Goal: Task Accomplishment & Management: Manage account settings

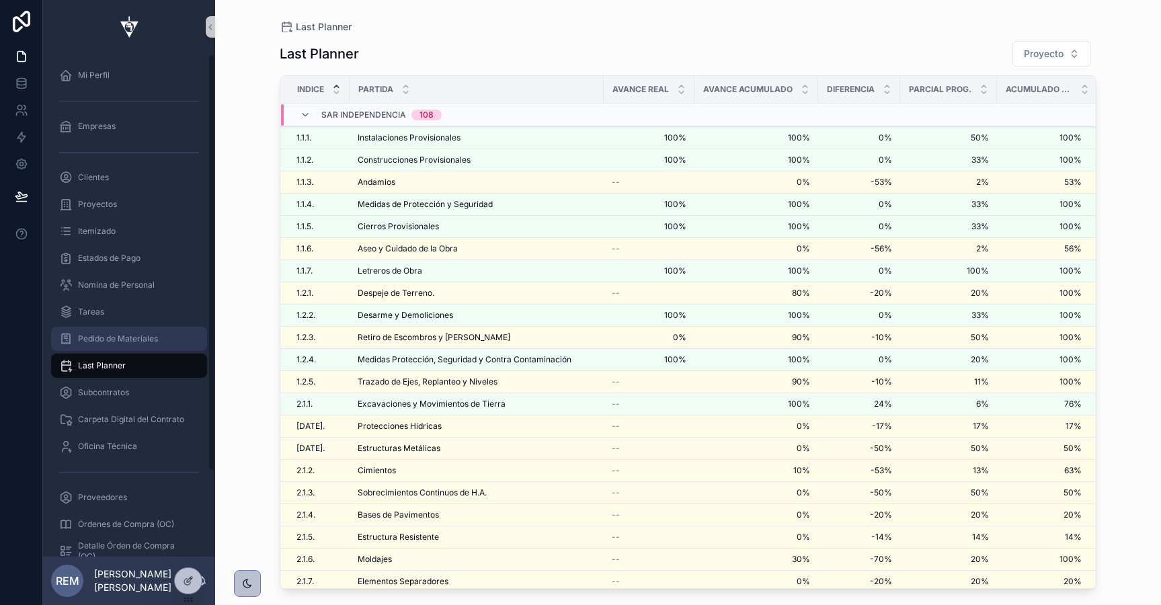
click at [96, 346] on div "Pedido de Materiales" at bounding box center [129, 339] width 140 height 22
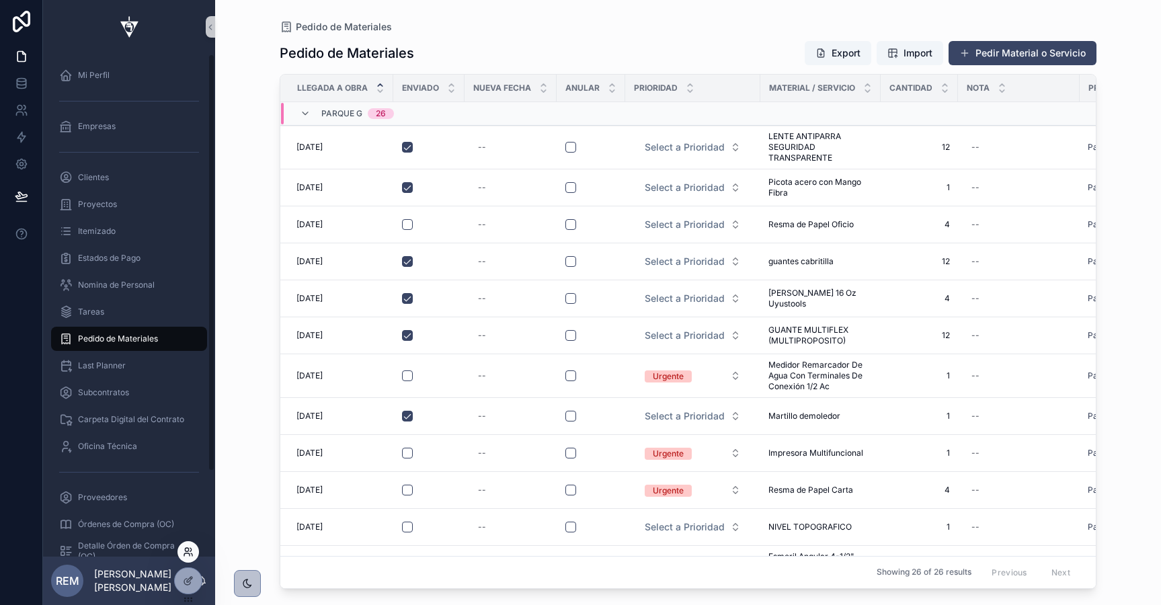
click at [188, 551] on icon at bounding box center [186, 549] width 3 height 3
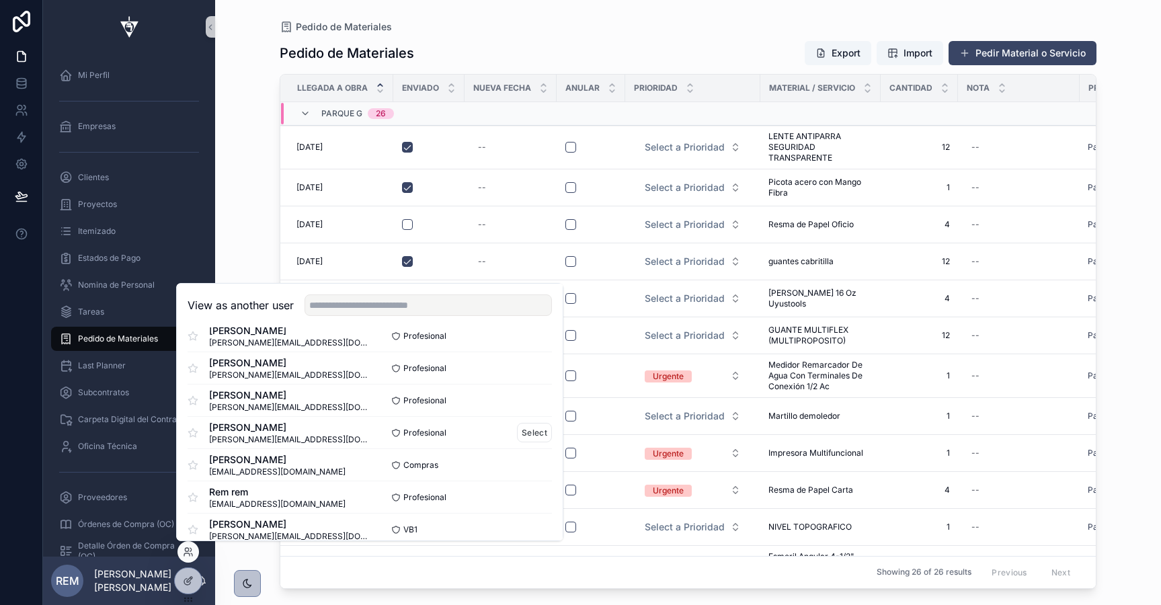
scroll to position [89, 0]
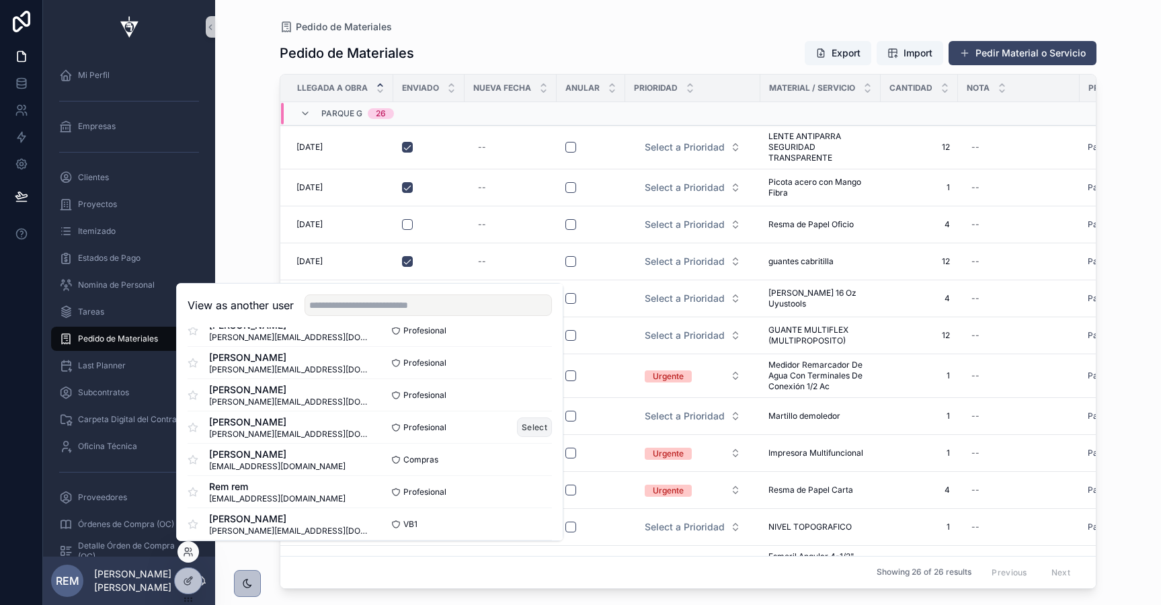
click at [528, 430] on button "Select" at bounding box center [534, 426] width 35 height 19
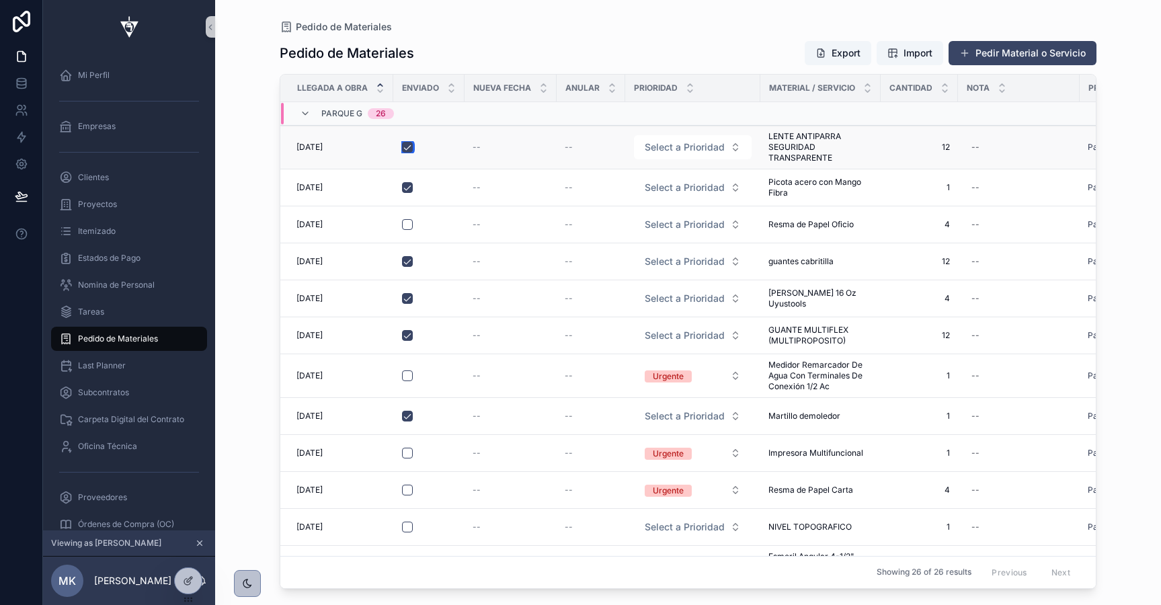
click at [406, 147] on button "scrollable content" at bounding box center [407, 147] width 11 height 11
click at [407, 149] on button "scrollable content" at bounding box center [407, 147] width 11 height 11
click at [192, 547] on icon at bounding box center [188, 551] width 11 height 11
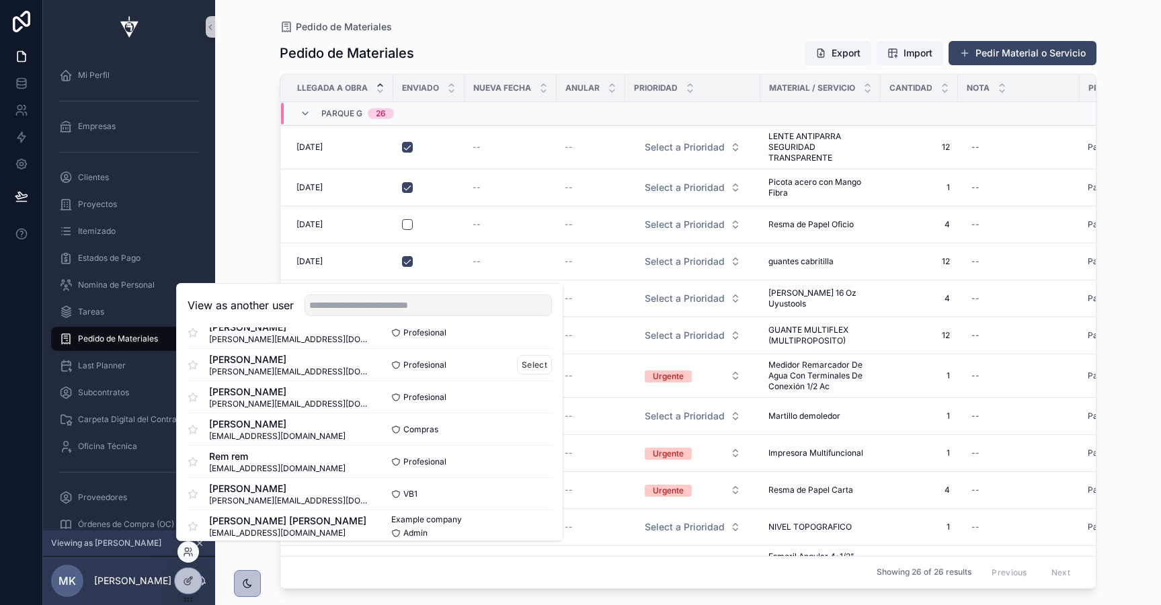
scroll to position [131, 0]
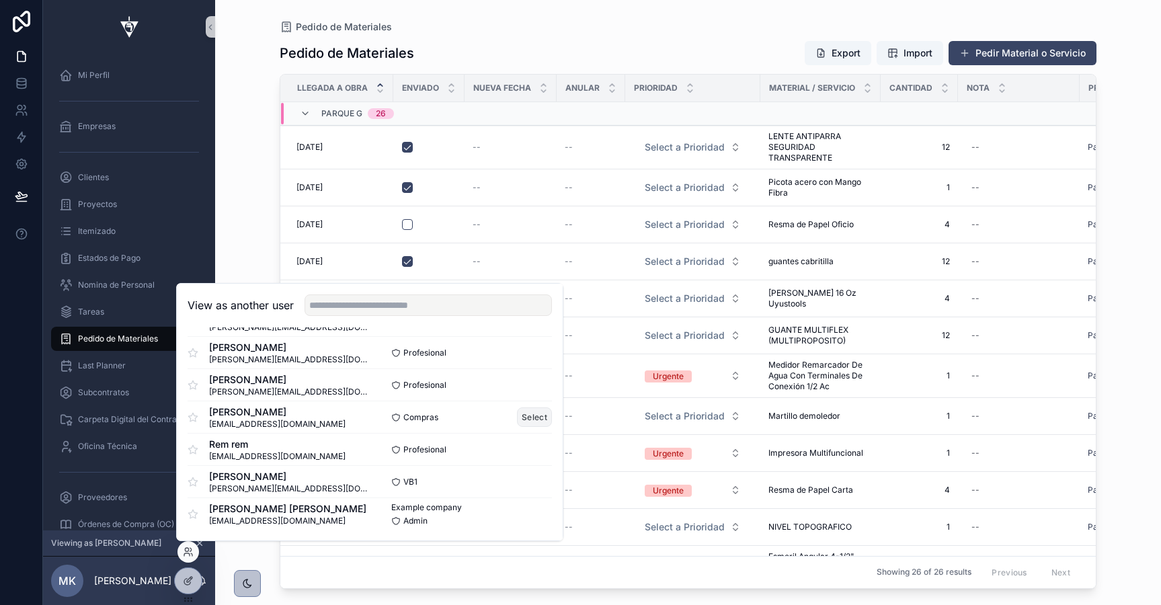
click at [532, 420] on button "Select" at bounding box center [534, 416] width 35 height 19
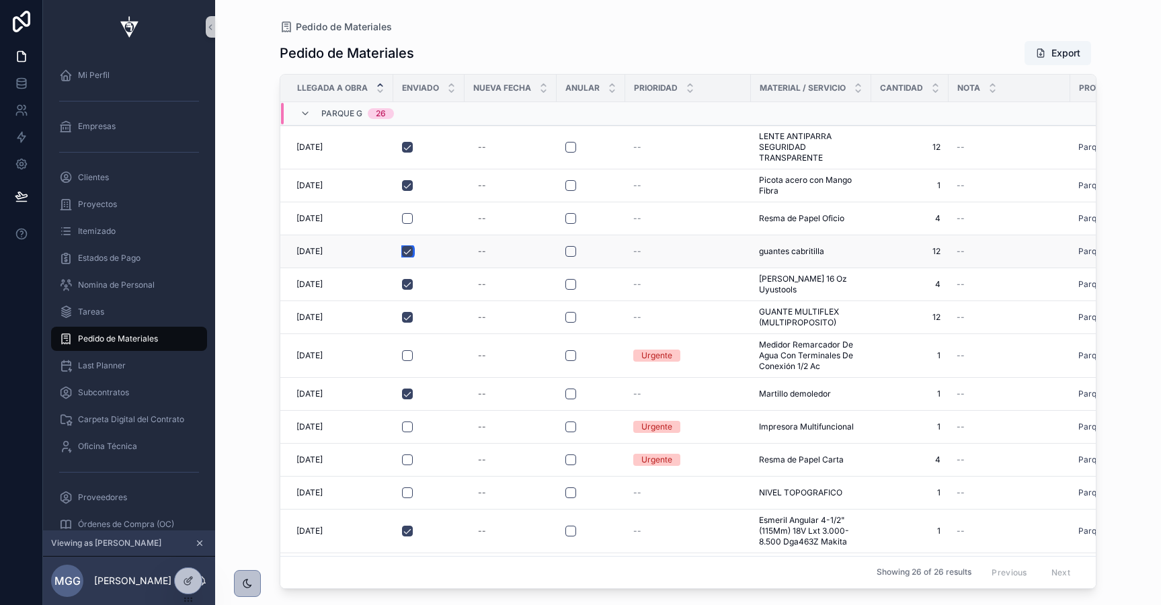
click at [407, 247] on button "scrollable content" at bounding box center [407, 251] width 11 height 11
click at [407, 254] on button "scrollable content" at bounding box center [407, 251] width 11 height 11
click at [18, 82] on icon at bounding box center [21, 83] width 13 height 13
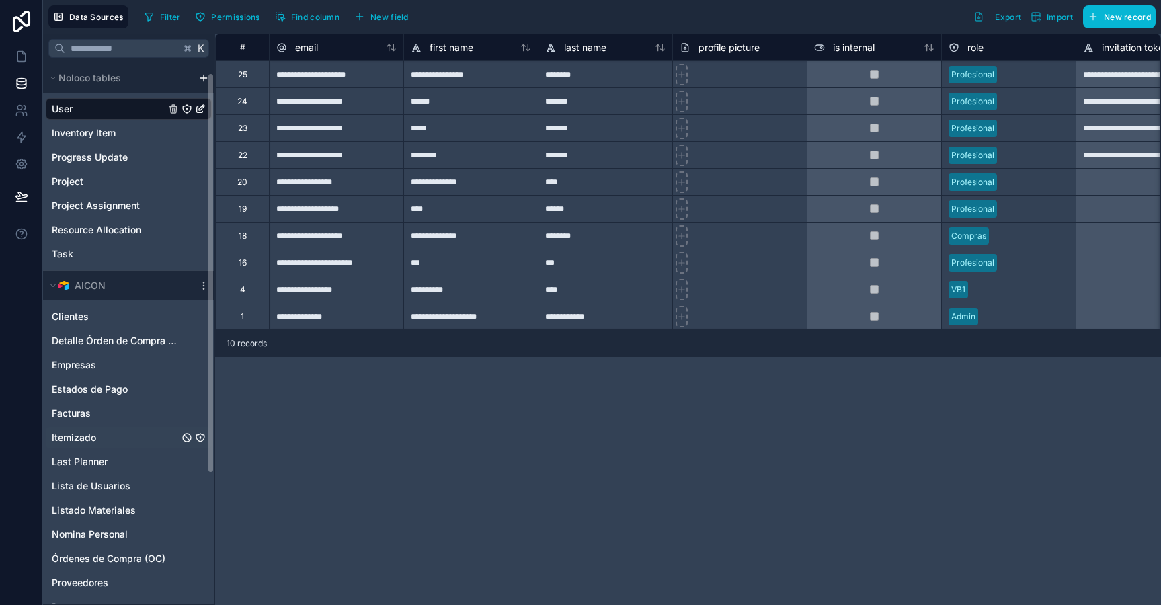
scroll to position [189, 0]
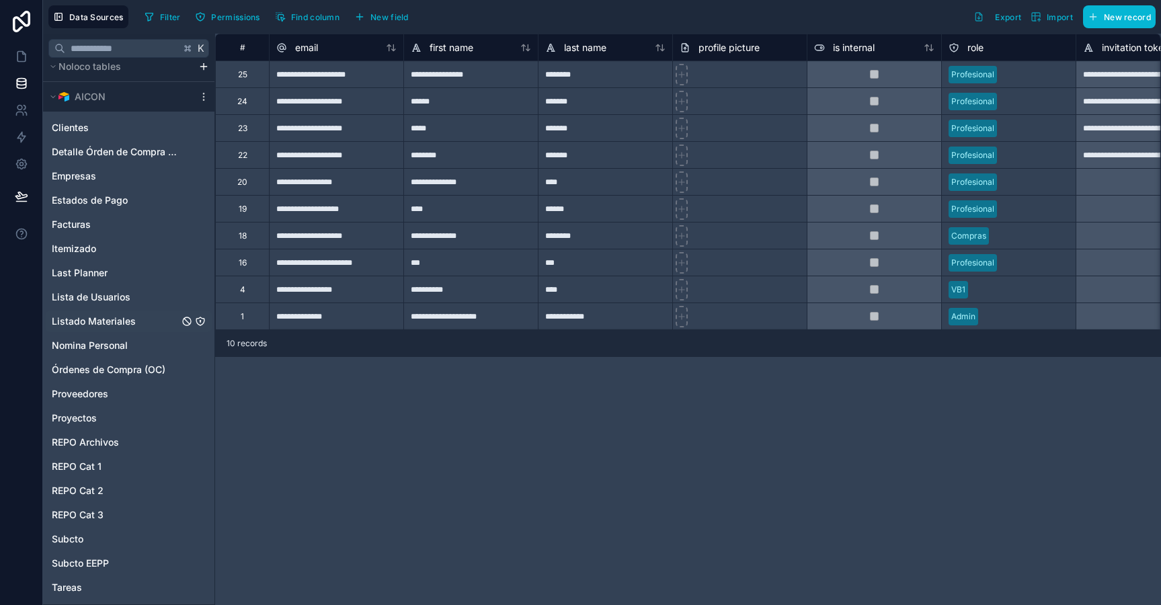
click at [85, 315] on span "Listado Materiales" at bounding box center [94, 321] width 84 height 13
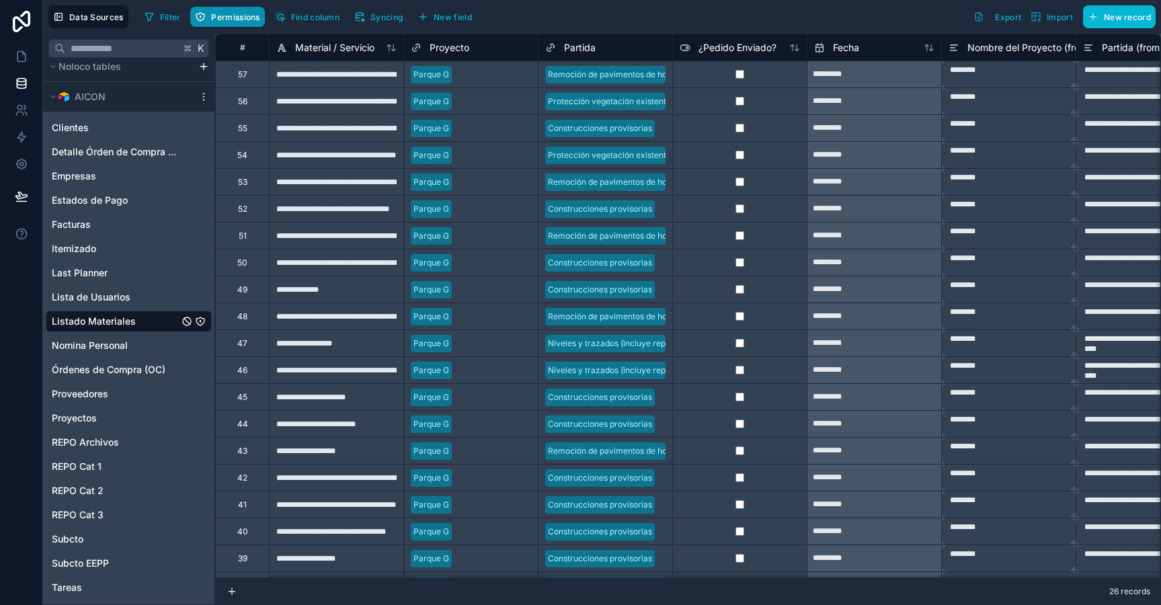
click at [238, 16] on span "Permissions" at bounding box center [235, 17] width 48 height 10
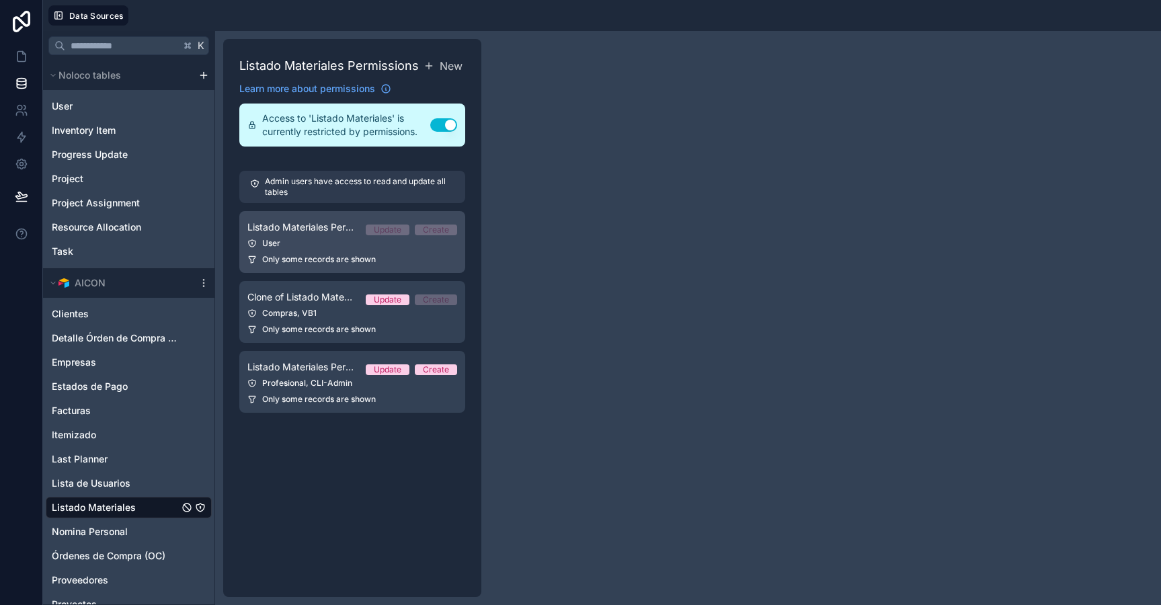
click at [305, 234] on div "Listado Materiales Permission 2 Update Create" at bounding box center [352, 227] width 210 height 16
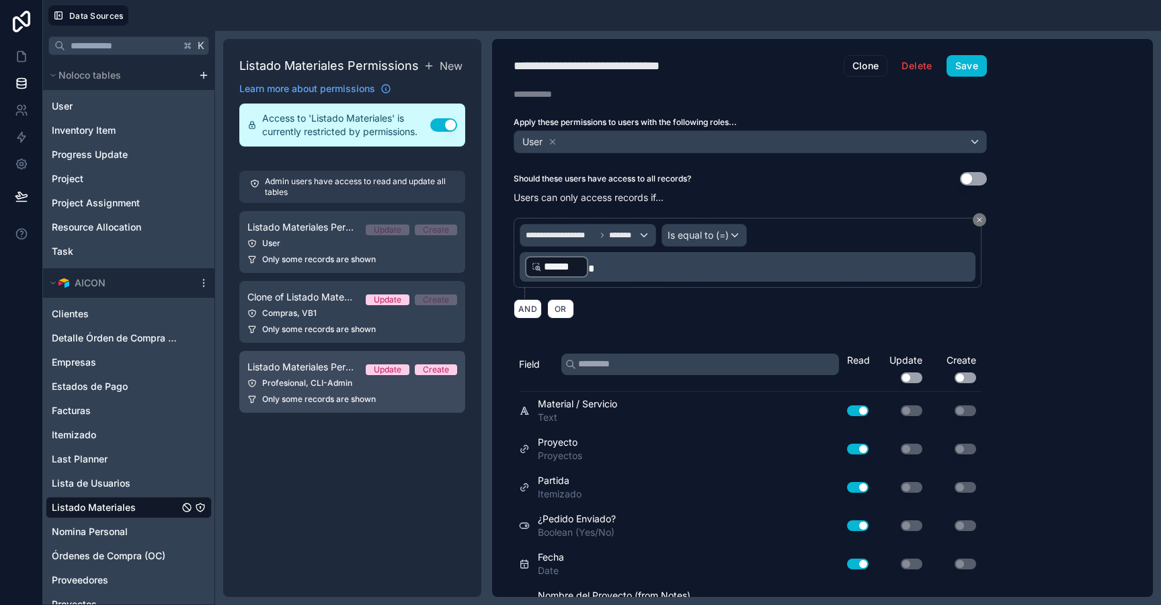
click at [293, 388] on div "Profesional, CLI-Admin" at bounding box center [352, 383] width 210 height 11
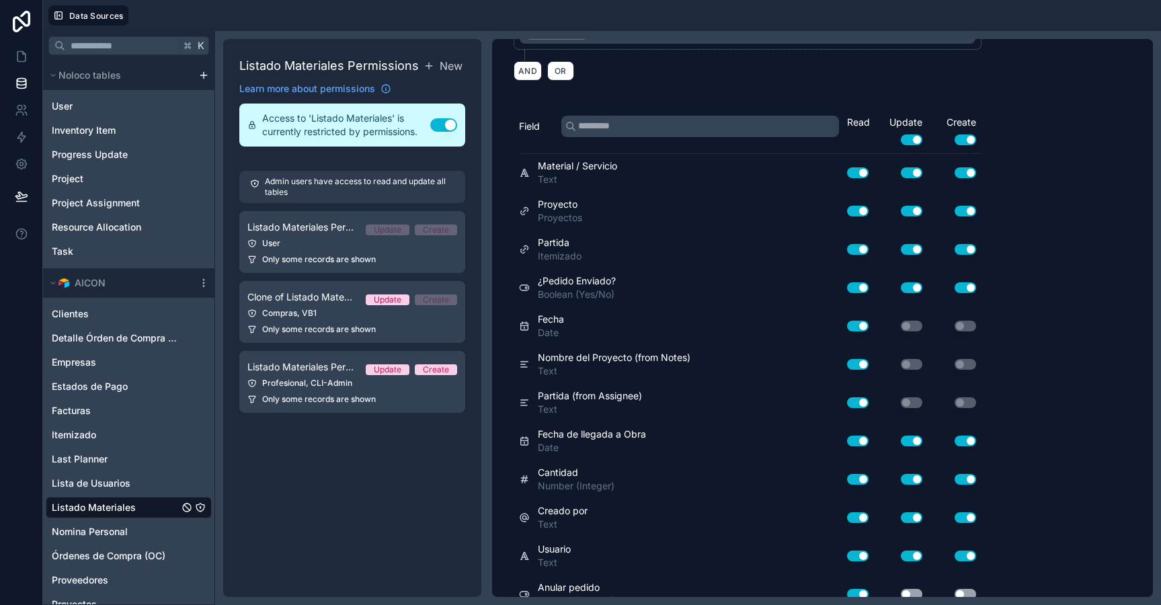
scroll to position [241, 0]
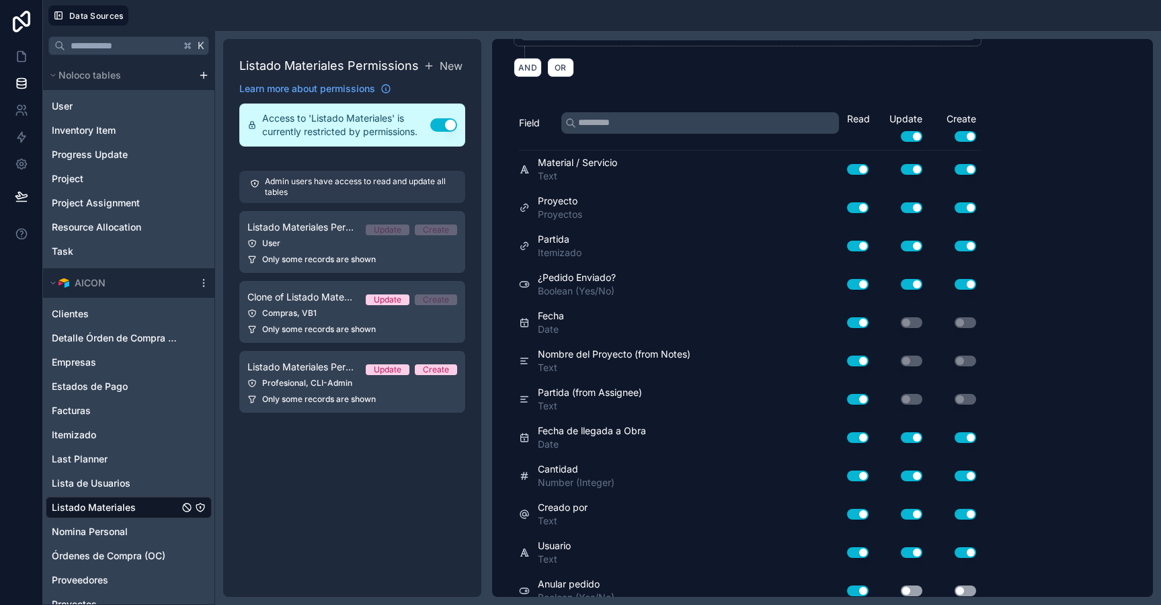
click at [911, 282] on button "Use setting" at bounding box center [912, 284] width 22 height 11
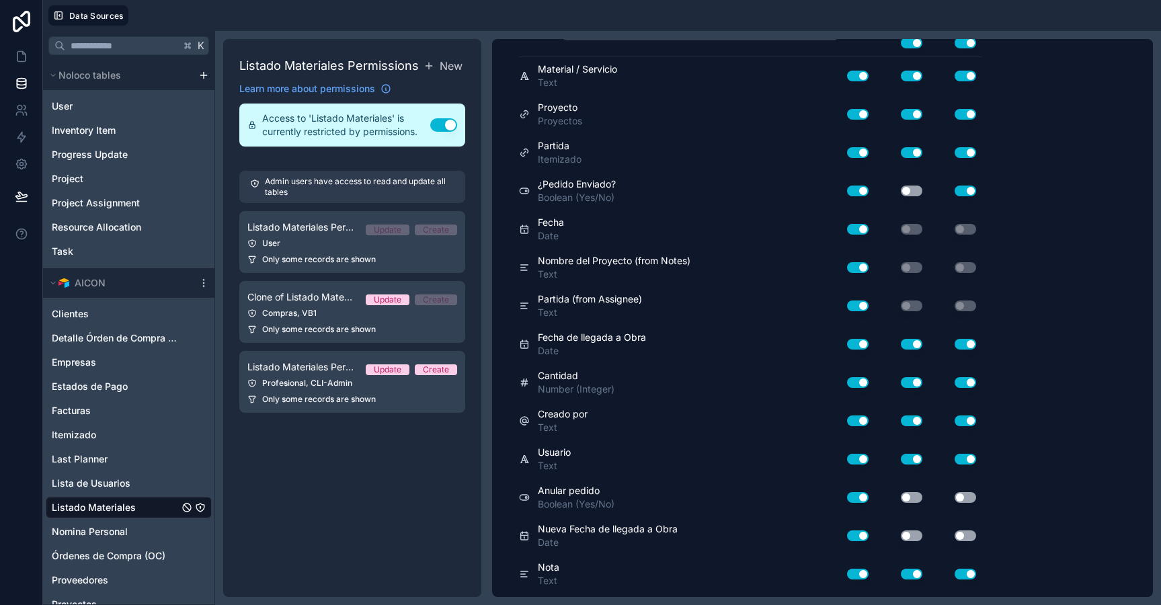
scroll to position [0, 0]
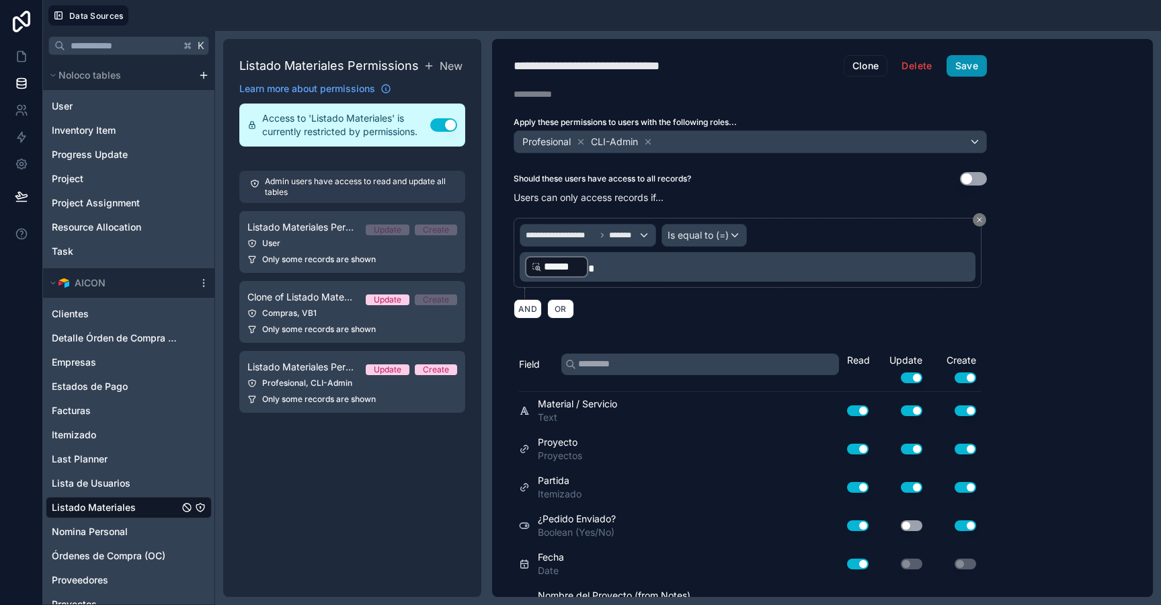
click at [967, 64] on button "Save" at bounding box center [966, 66] width 40 height 22
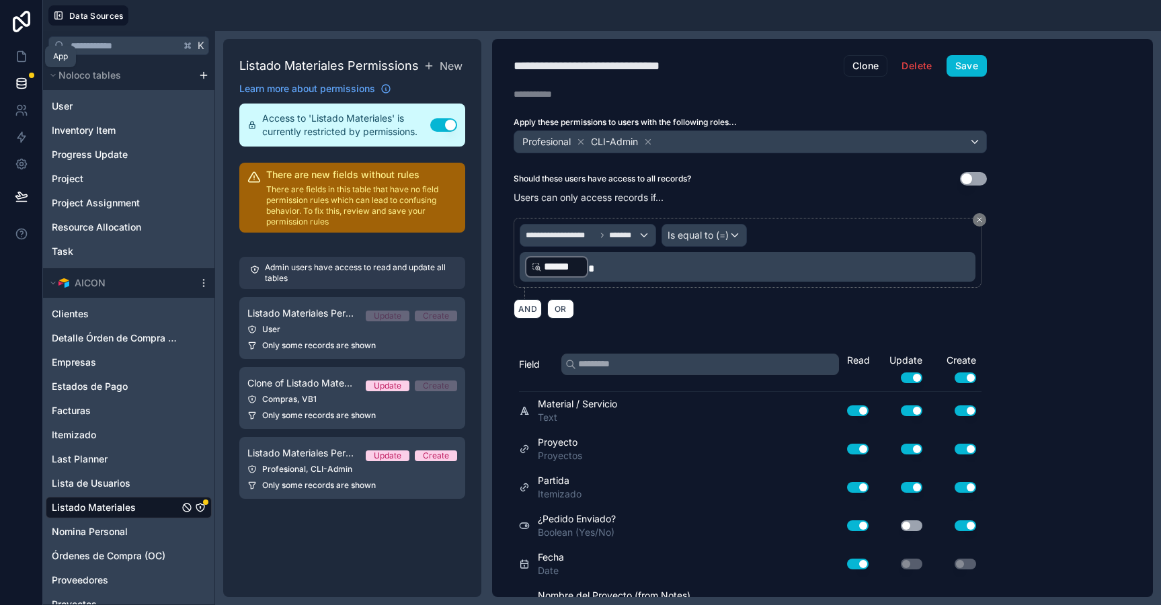
click at [17, 77] on icon at bounding box center [21, 83] width 13 height 13
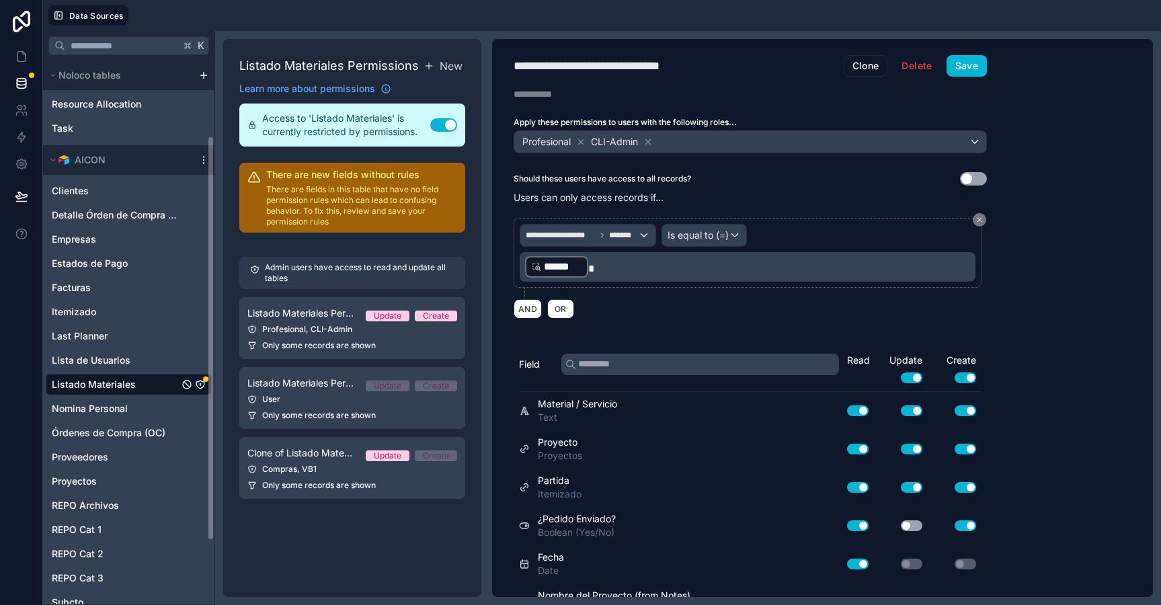
scroll to position [128, 0]
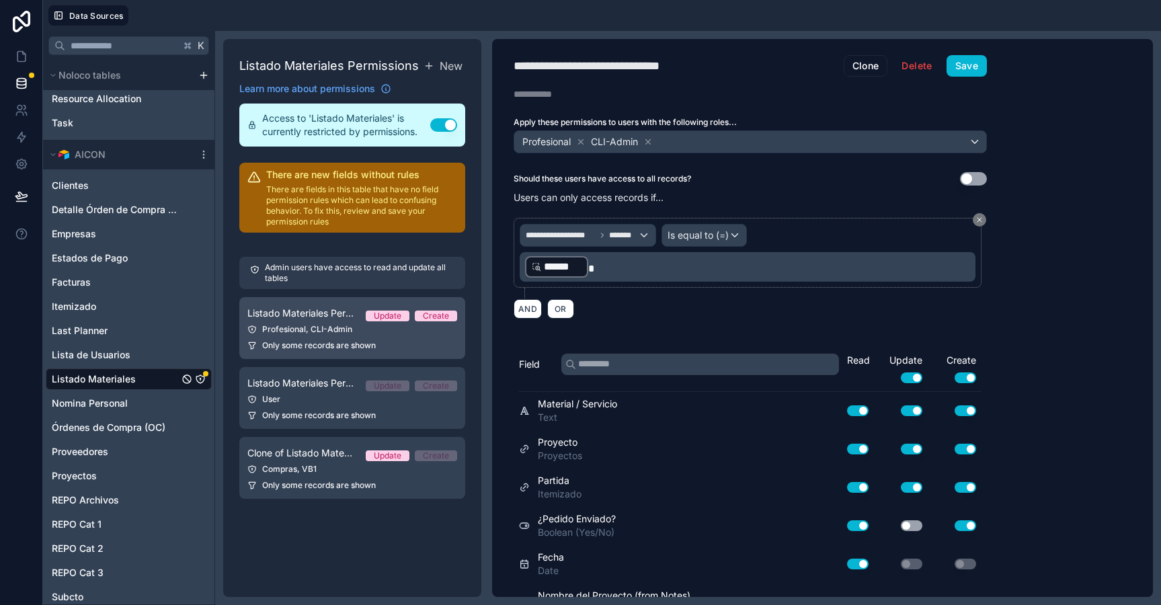
click at [318, 333] on div "Profesional, CLI-Admin" at bounding box center [352, 329] width 210 height 11
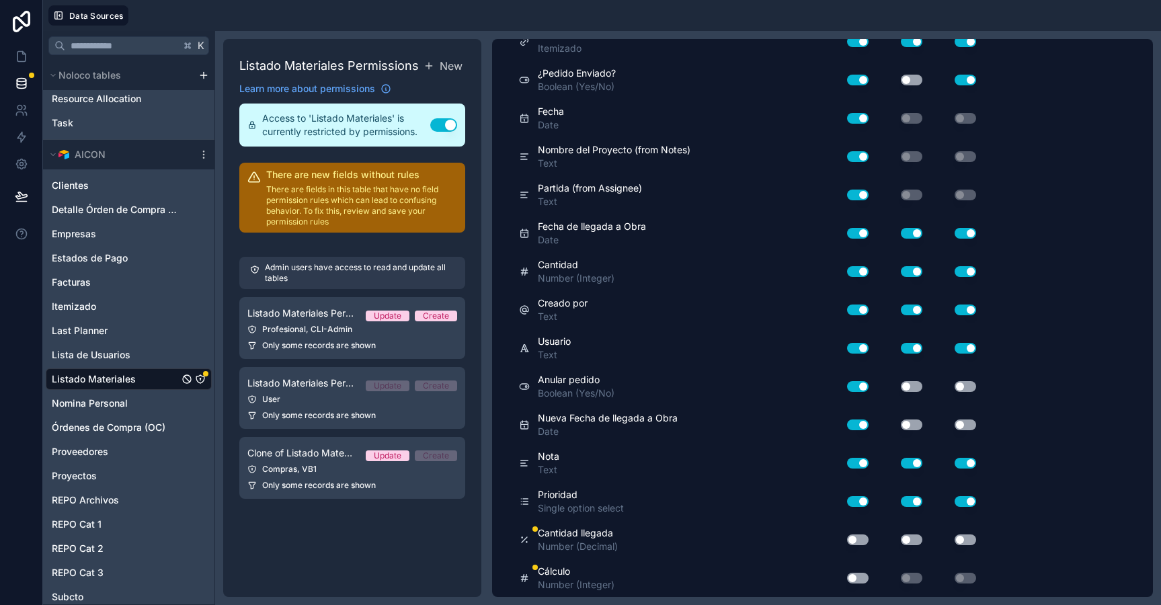
click at [857, 540] on button "Use setting" at bounding box center [858, 539] width 22 height 11
click at [909, 538] on button "Use setting" at bounding box center [912, 539] width 22 height 11
click at [963, 538] on button "Use setting" at bounding box center [965, 539] width 22 height 11
click at [858, 580] on button "Use setting" at bounding box center [858, 578] width 22 height 11
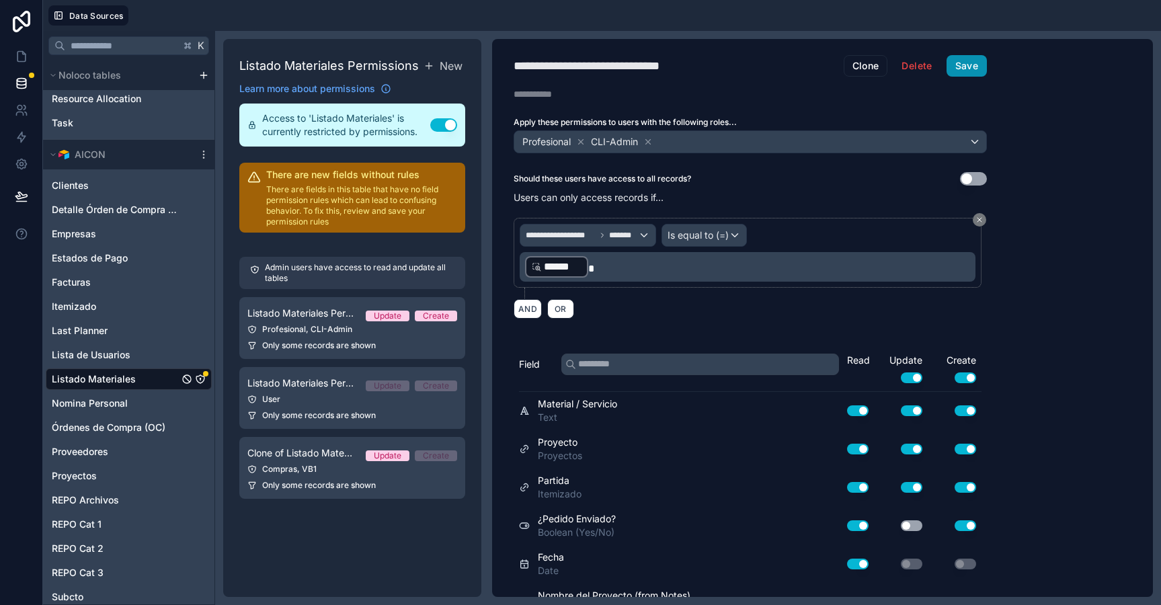
click at [961, 57] on button "Save" at bounding box center [966, 66] width 40 height 22
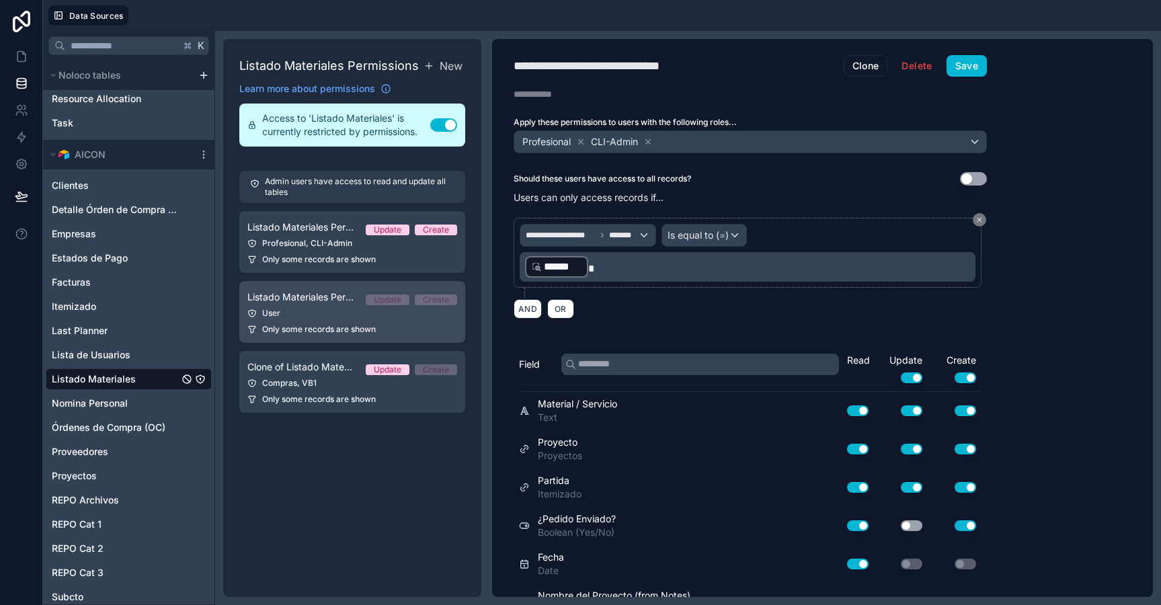
click at [298, 321] on link "Listado Materiales Permission 2 Update Create User Only some records are shown" at bounding box center [352, 312] width 226 height 62
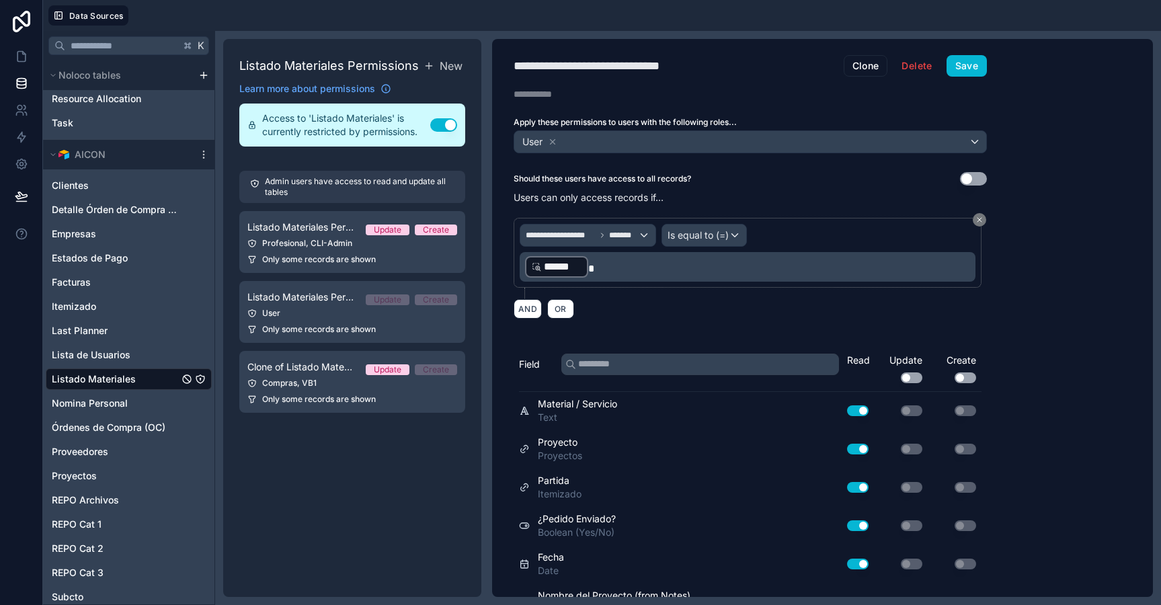
scroll to position [446, 0]
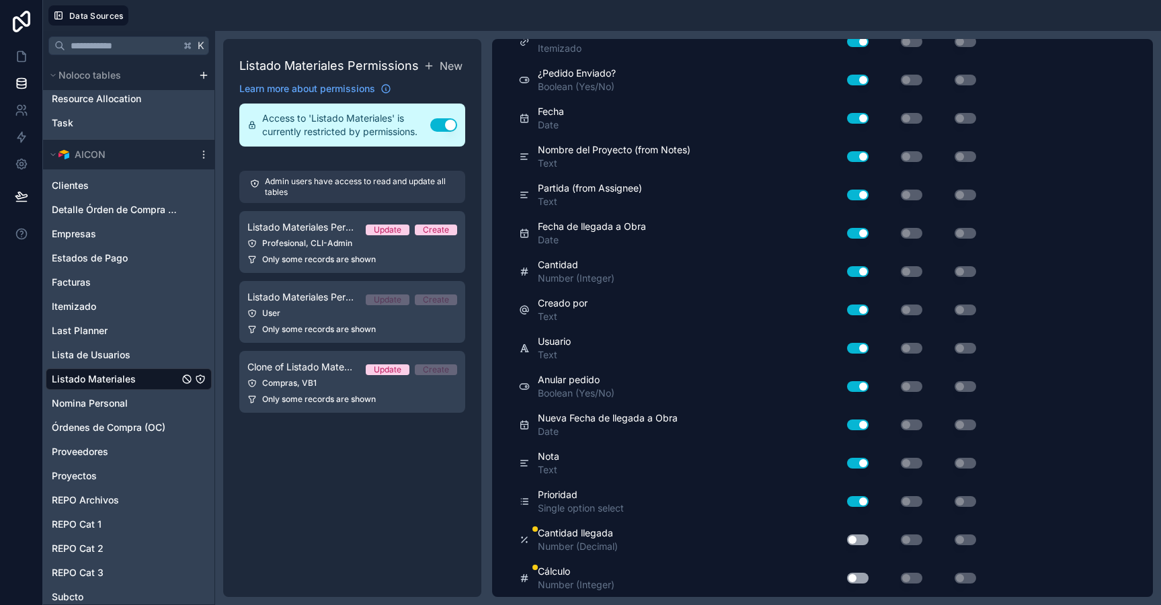
click at [856, 545] on div "Use setting" at bounding box center [852, 540] width 43 height 22
click at [856, 541] on button "Use setting" at bounding box center [858, 539] width 22 height 11
click at [856, 580] on button "Use setting" at bounding box center [858, 578] width 22 height 11
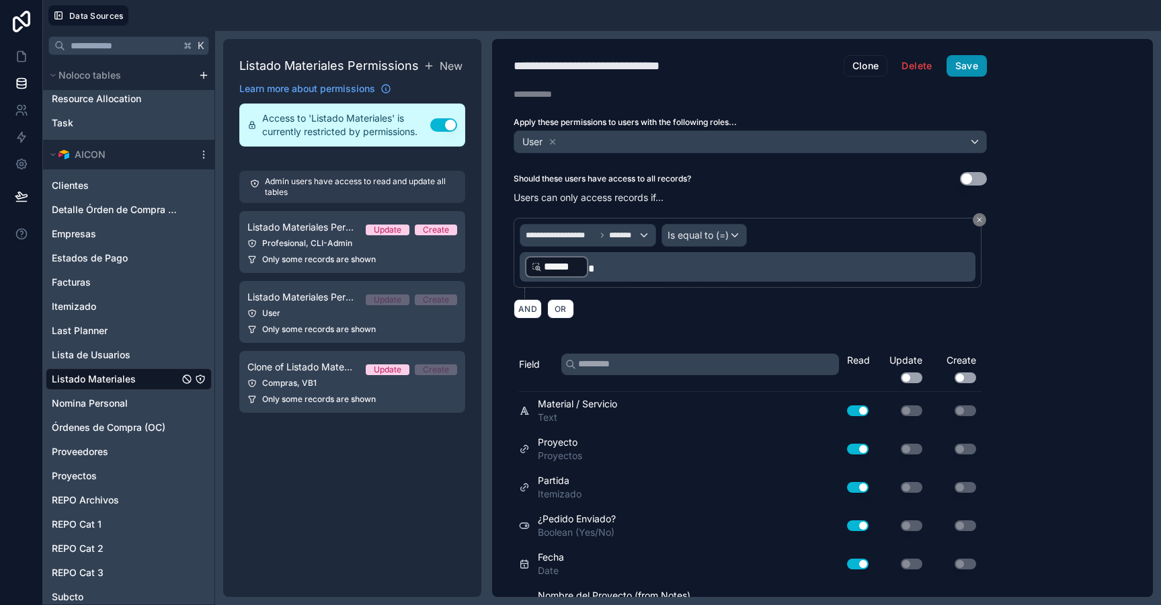
click at [971, 72] on button "Save" at bounding box center [966, 66] width 40 height 22
click at [284, 294] on span "Listado Materiales Permission 2" at bounding box center [301, 296] width 108 height 13
click at [287, 380] on div "Compras, VB1" at bounding box center [352, 383] width 210 height 11
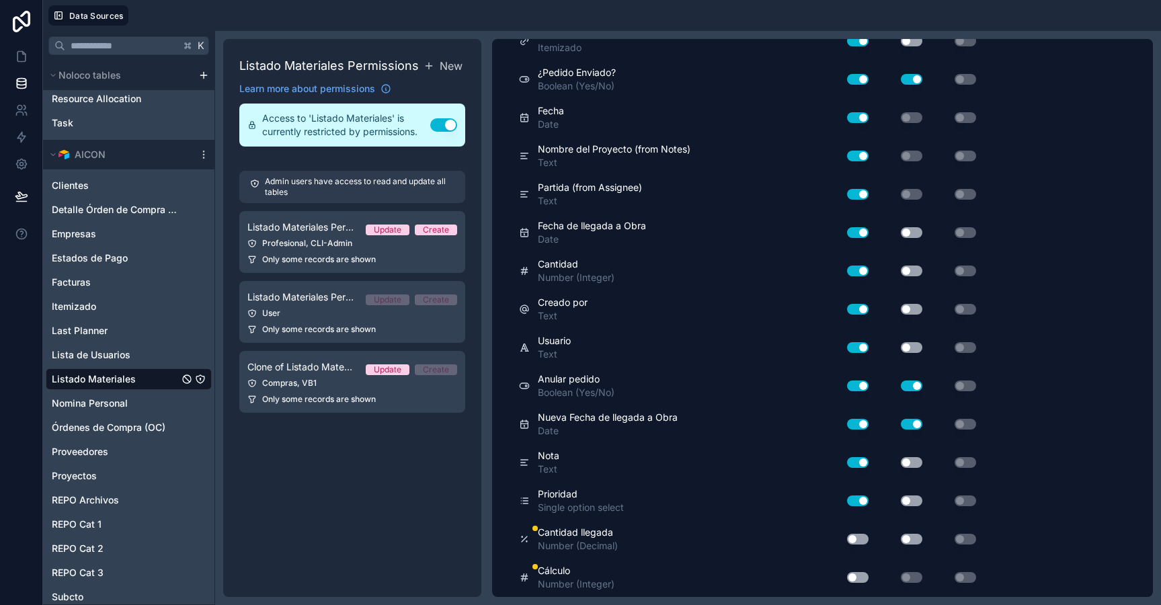
scroll to position [446, 0]
click at [858, 540] on button "Use setting" at bounding box center [858, 539] width 22 height 11
click at [858, 576] on button "Use setting" at bounding box center [858, 578] width 22 height 11
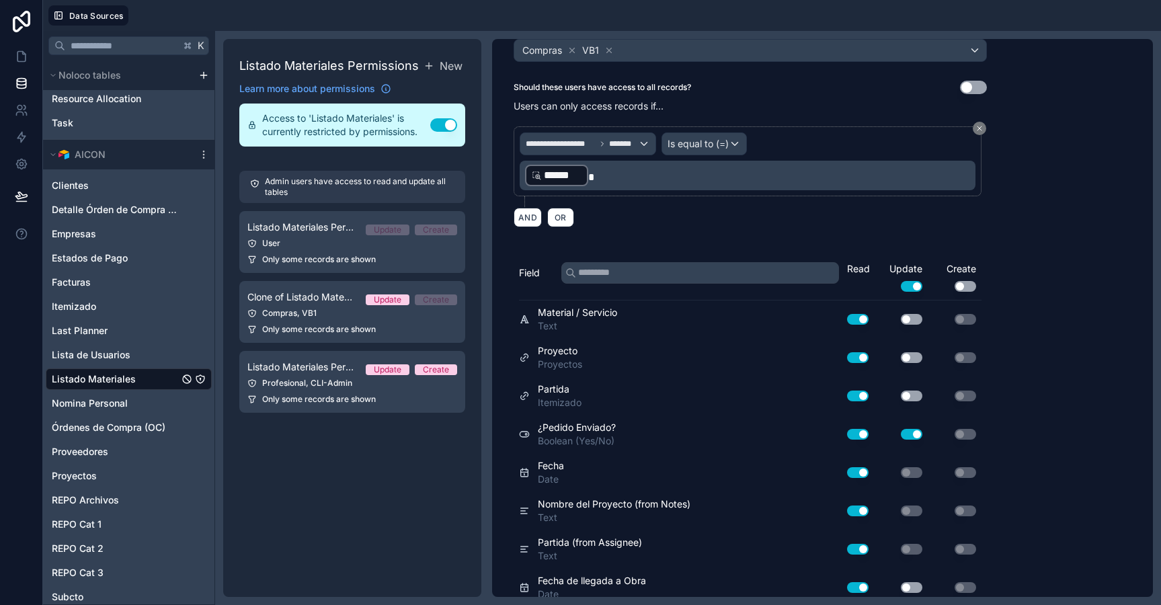
scroll to position [0, 0]
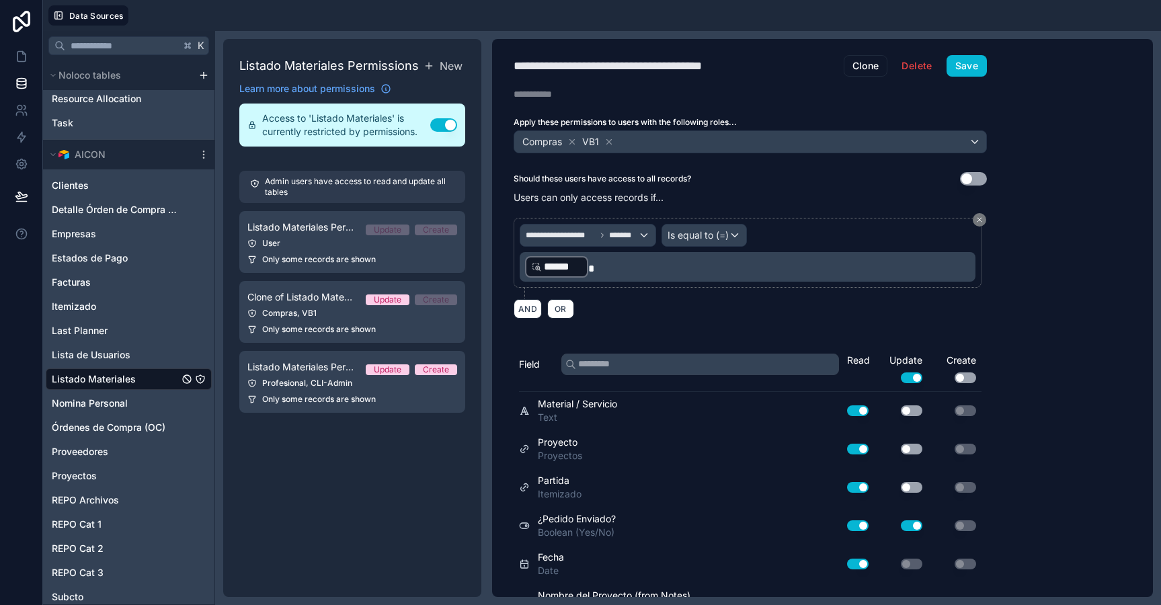
click at [966, 53] on div "**********" at bounding box center [750, 318] width 516 height 558
click at [966, 64] on button "Save" at bounding box center [966, 66] width 40 height 22
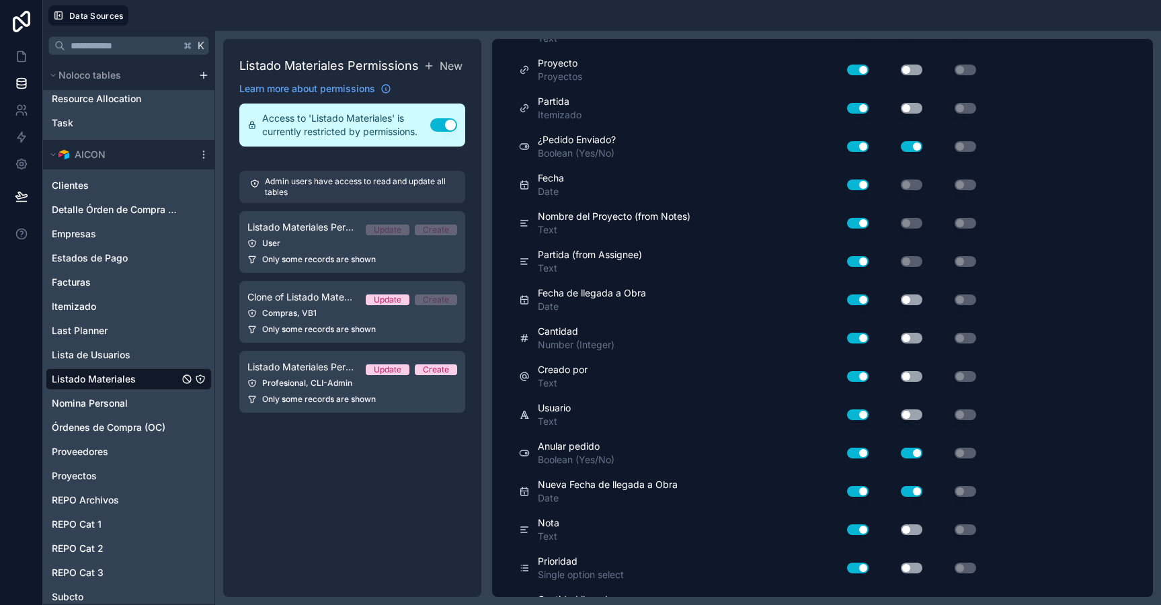
scroll to position [446, 0]
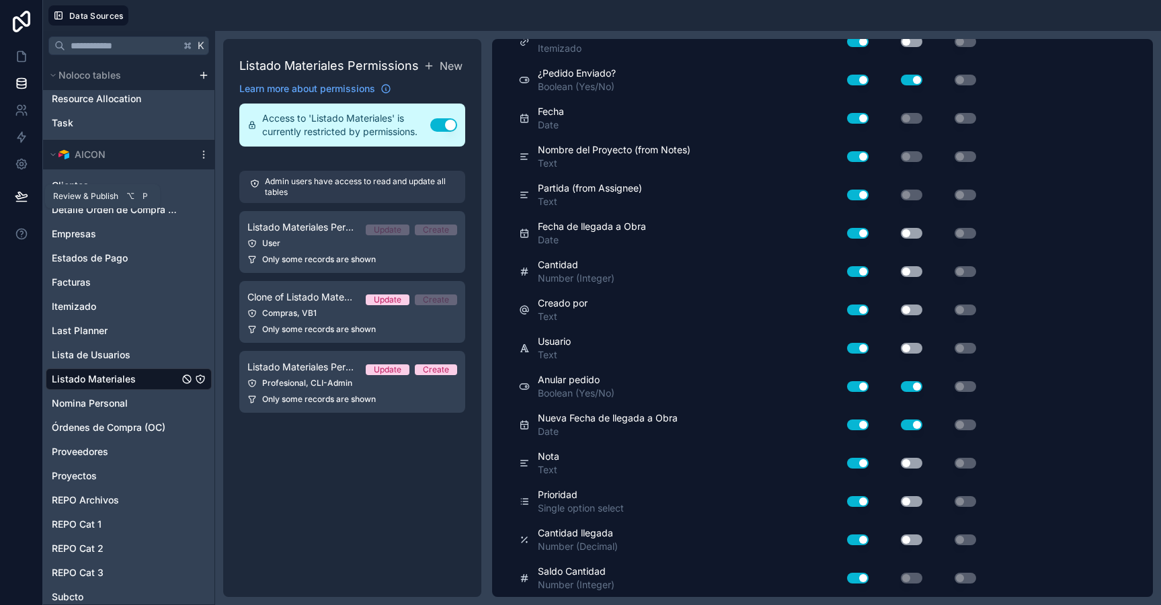
click at [16, 194] on icon at bounding box center [21, 196] width 13 height 13
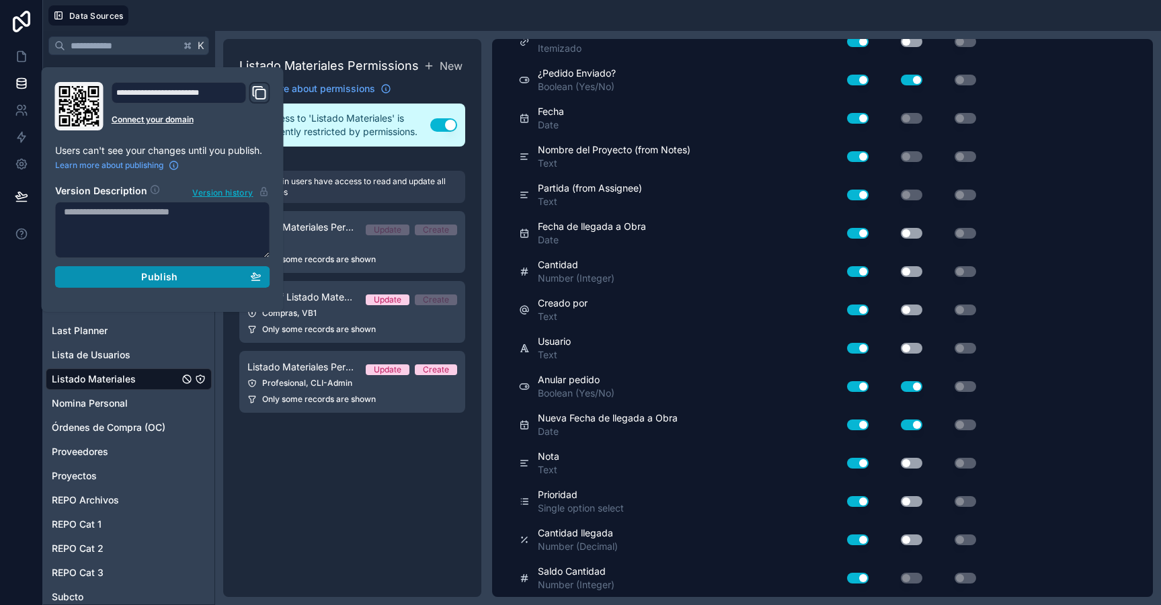
click at [111, 280] on div "Publish" at bounding box center [163, 277] width 198 height 12
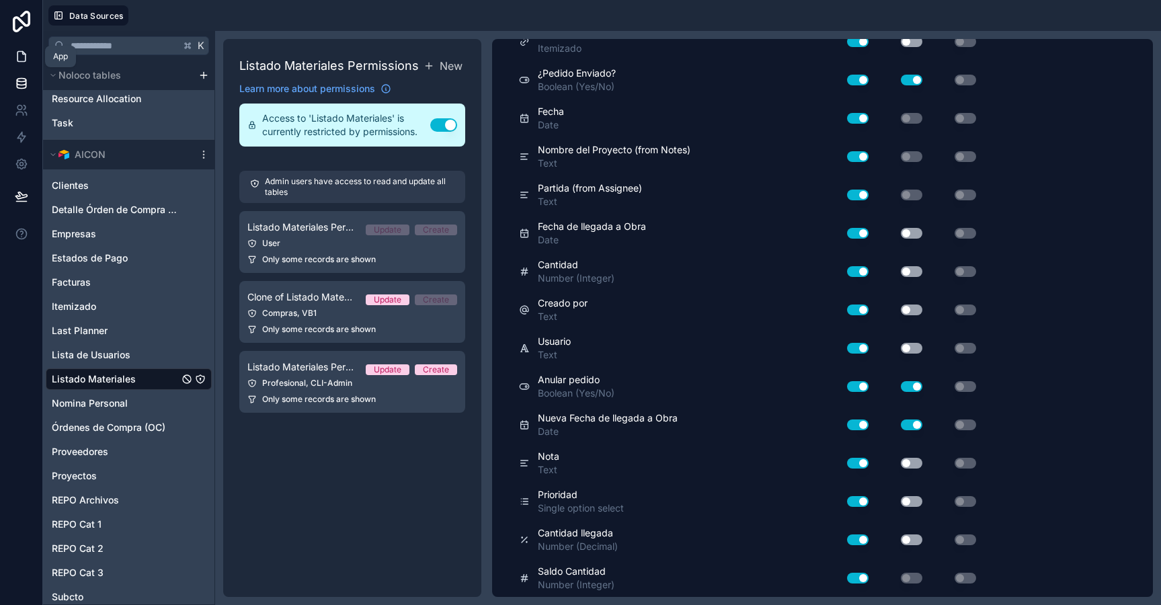
click at [17, 54] on icon at bounding box center [21, 57] width 8 height 10
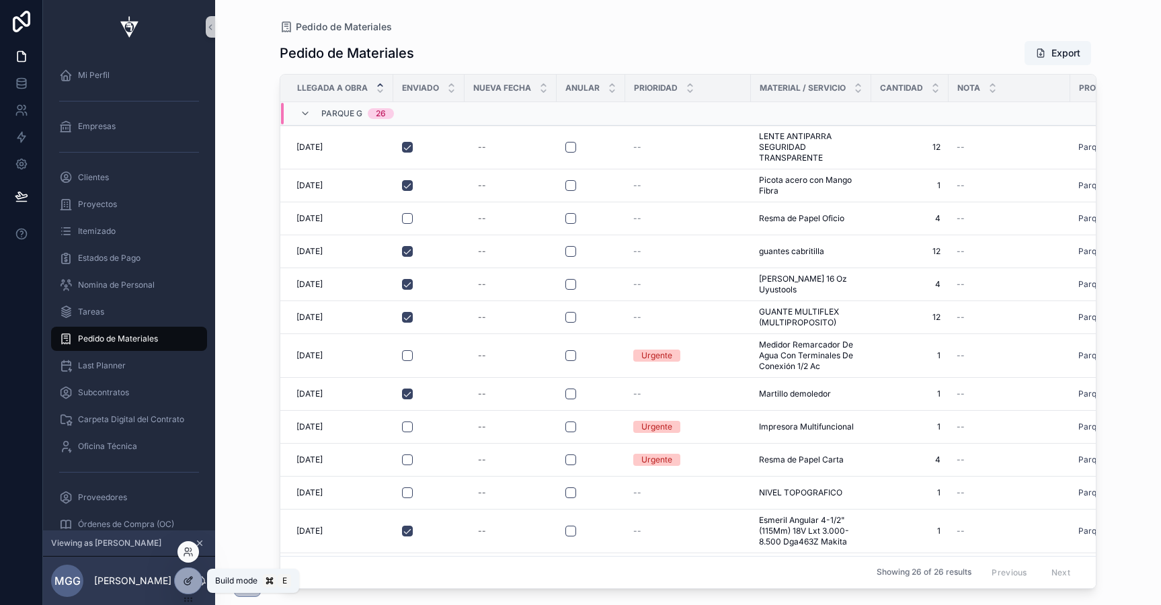
click at [185, 581] on icon at bounding box center [188, 580] width 11 height 11
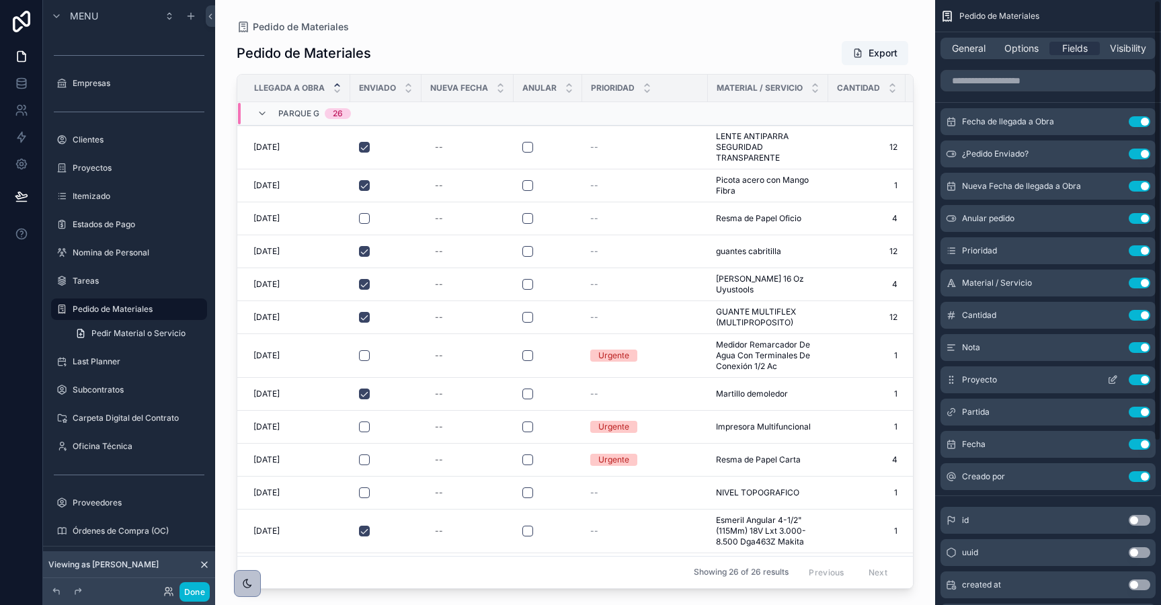
scroll to position [225, 0]
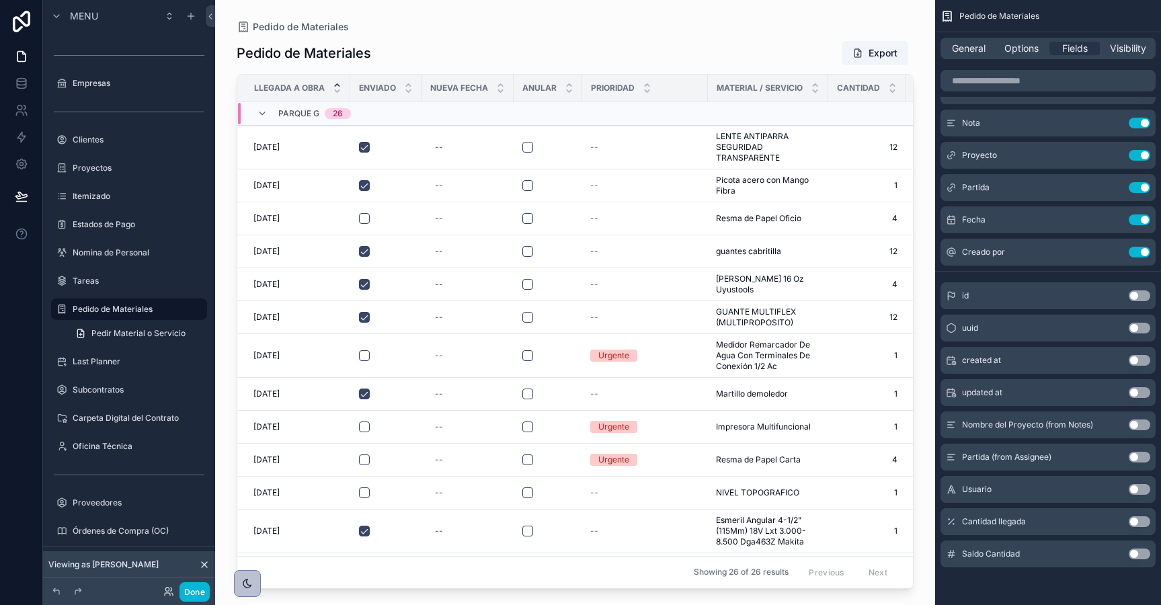
click at [1139, 522] on button "Use setting" at bounding box center [1140, 521] width 22 height 11
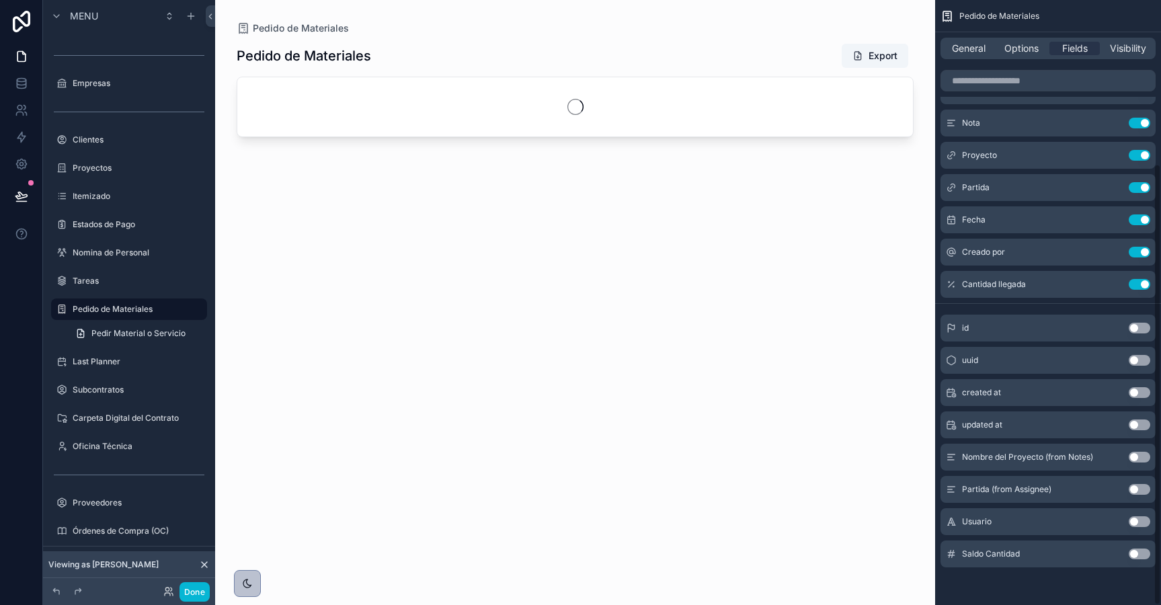
click at [1138, 551] on button "Use setting" at bounding box center [1140, 553] width 22 height 11
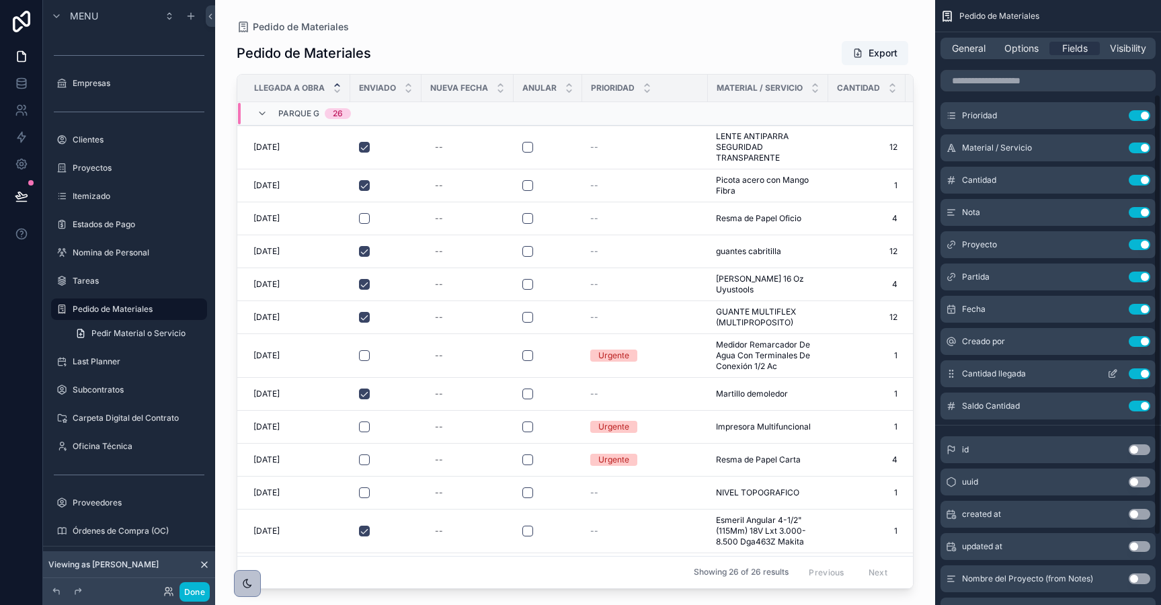
scroll to position [128, 0]
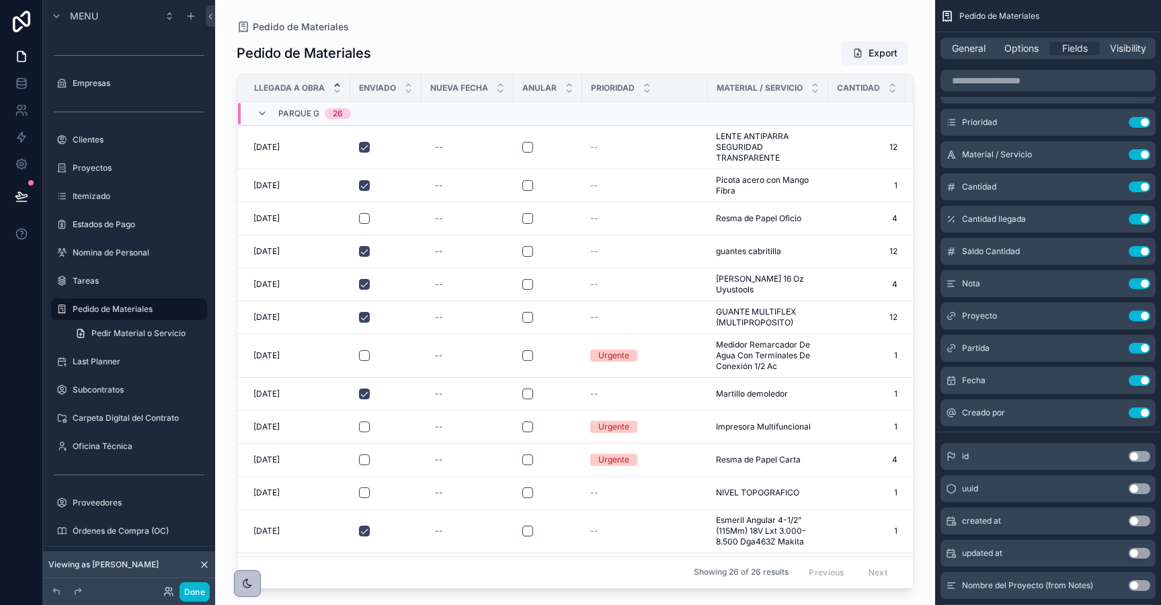
click at [827, 204] on div "scrollable content" at bounding box center [575, 294] width 720 height 589
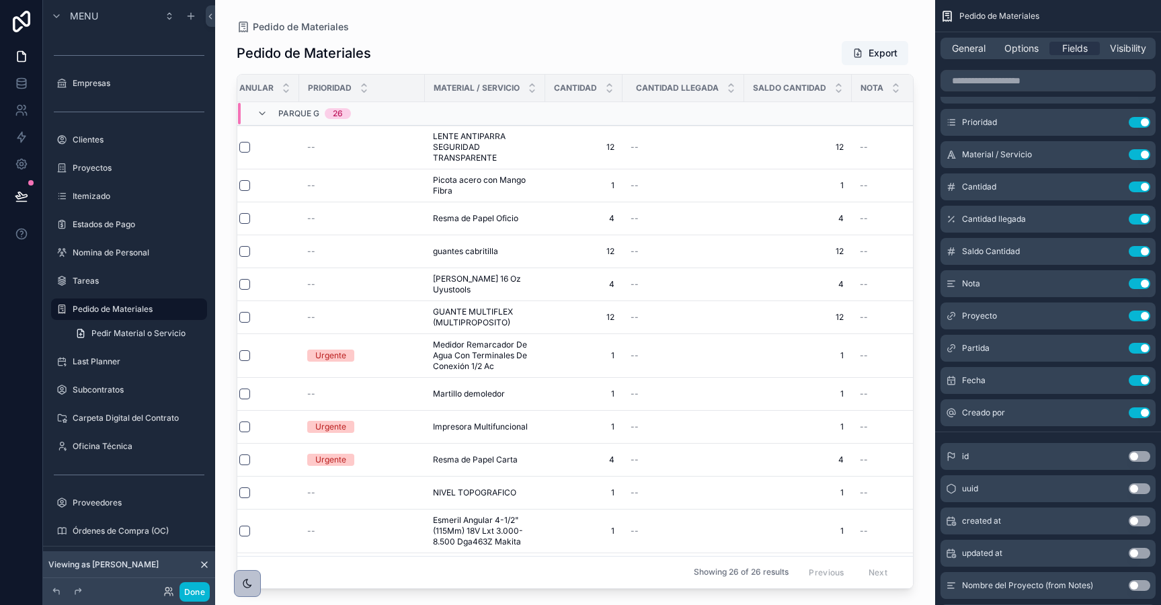
scroll to position [0, 331]
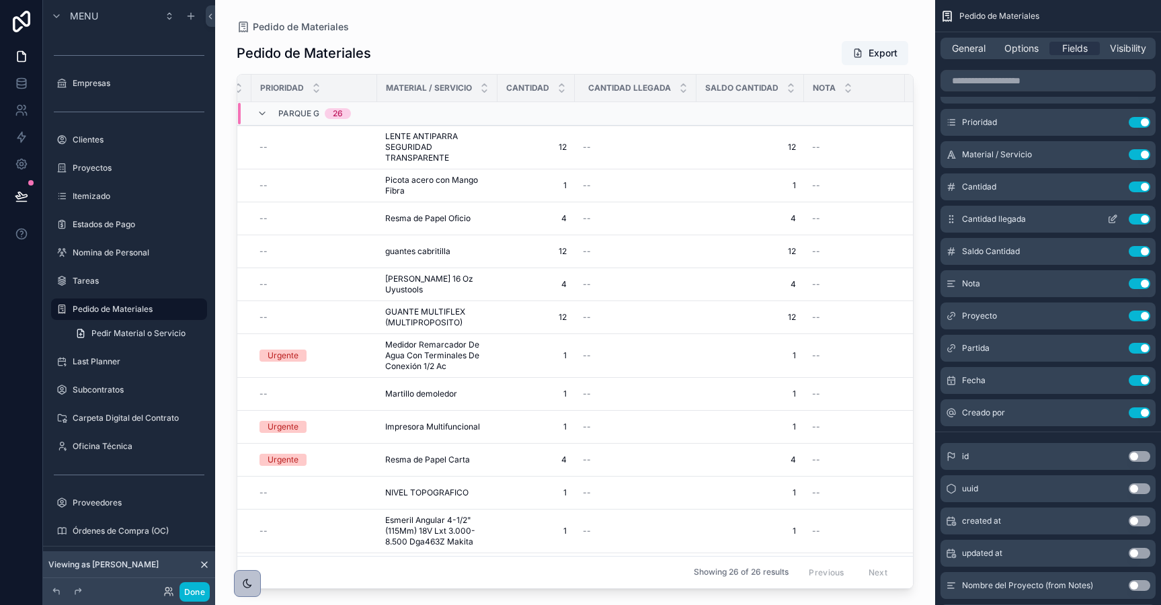
click at [1112, 218] on icon "scrollable content" at bounding box center [1113, 217] width 5 height 5
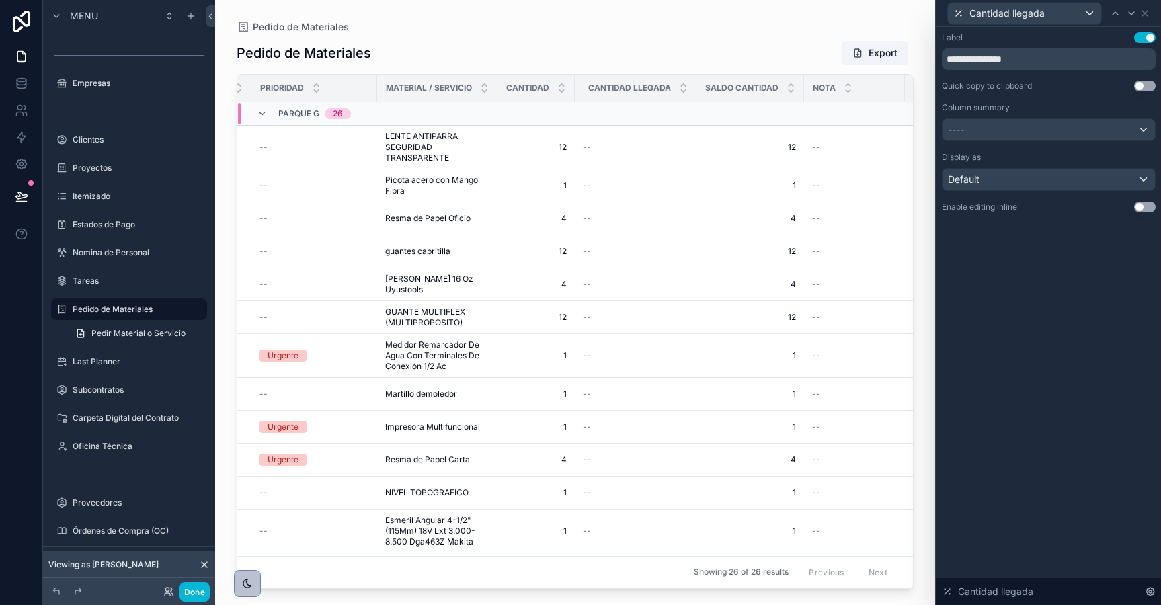
click at [1137, 204] on button "Use setting" at bounding box center [1145, 207] width 22 height 11
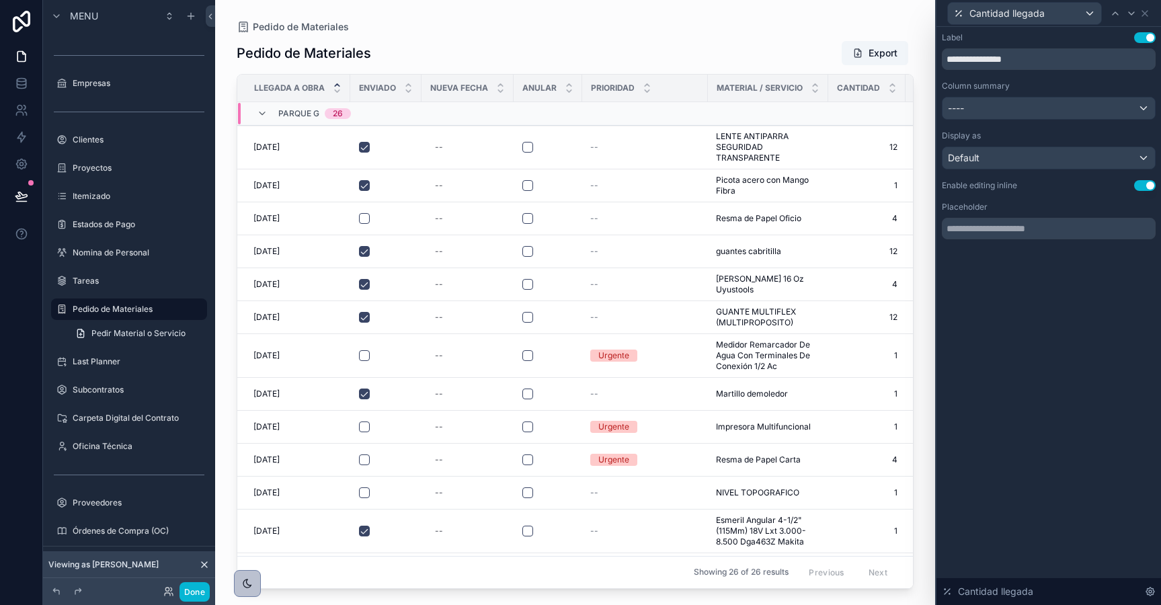
click at [756, 27] on div "Pedido de Materiales" at bounding box center [575, 27] width 677 height 11
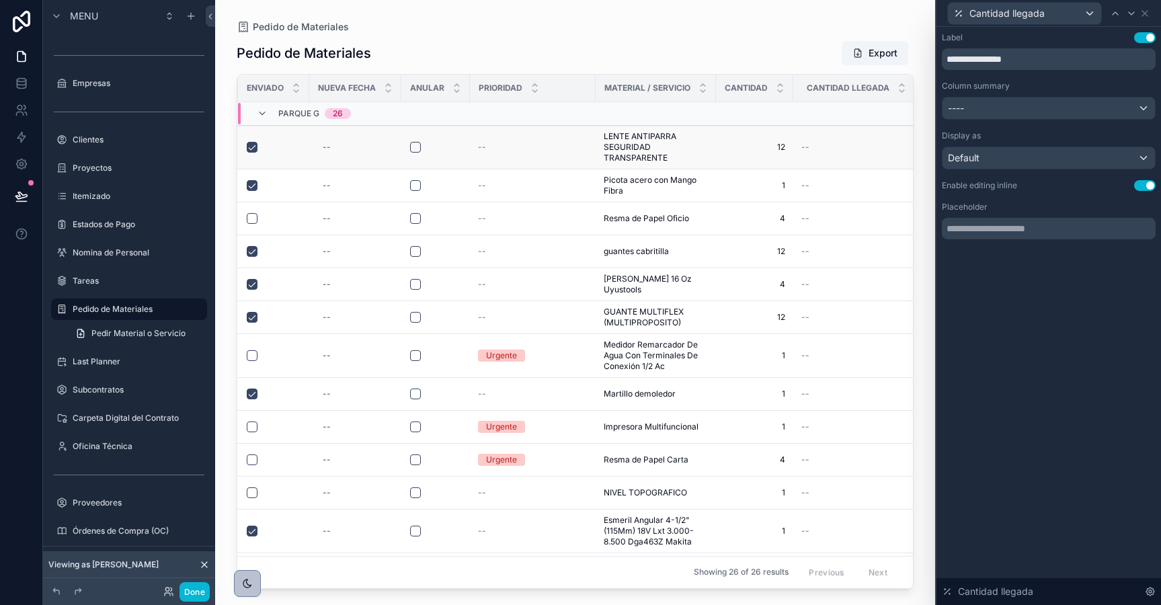
scroll to position [0, 123]
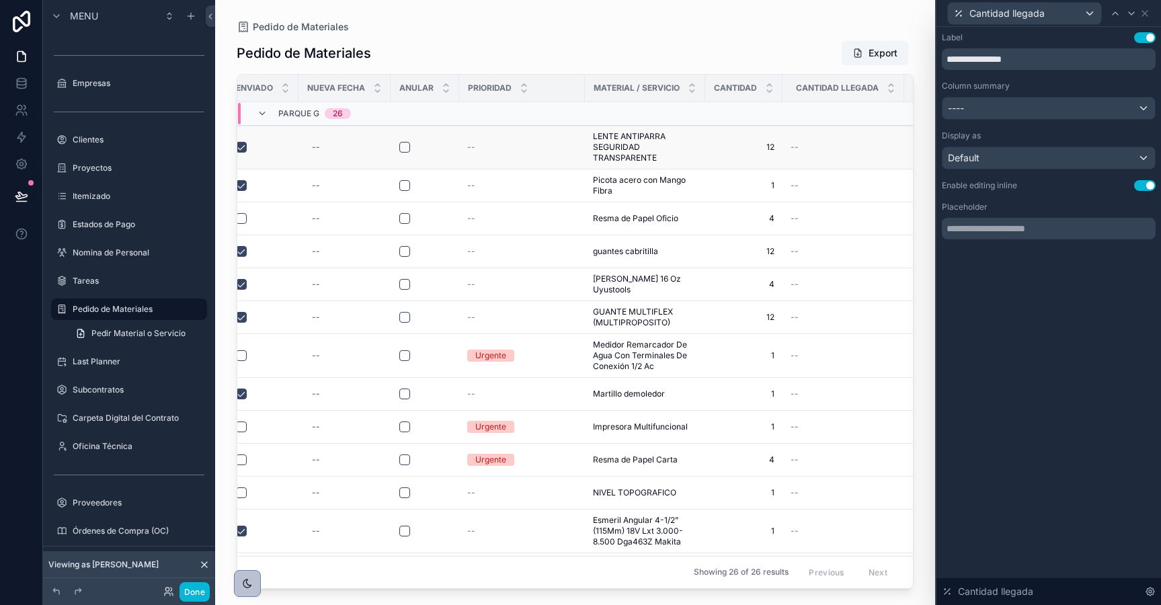
click at [840, 145] on div "--" at bounding box center [843, 147] width 106 height 11
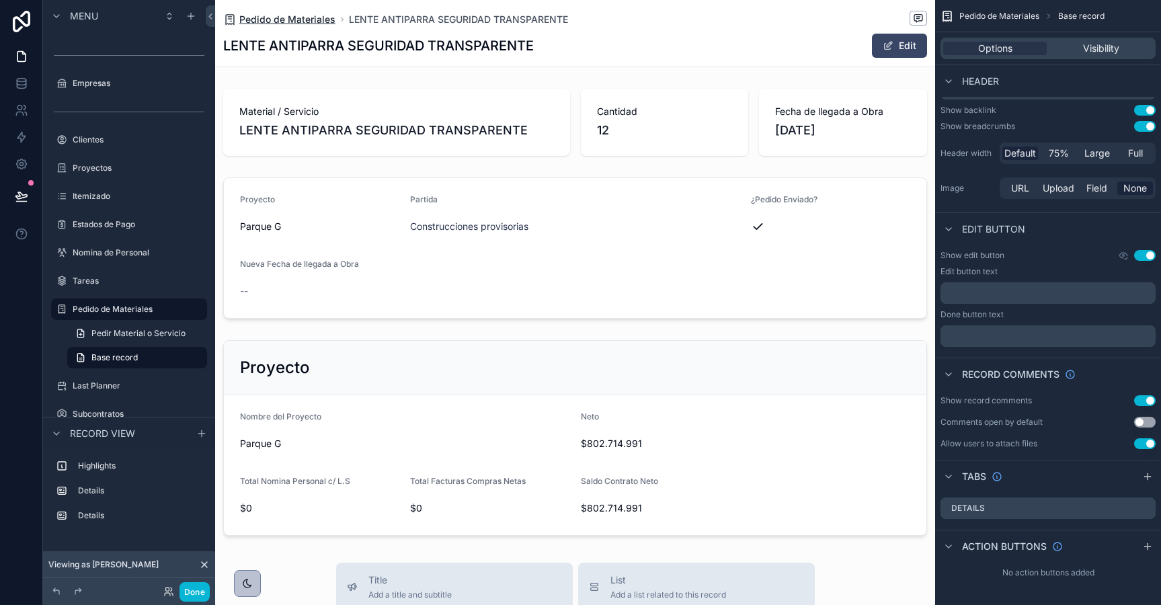
click at [298, 19] on span "Pedido de Materiales" at bounding box center [287, 19] width 96 height 13
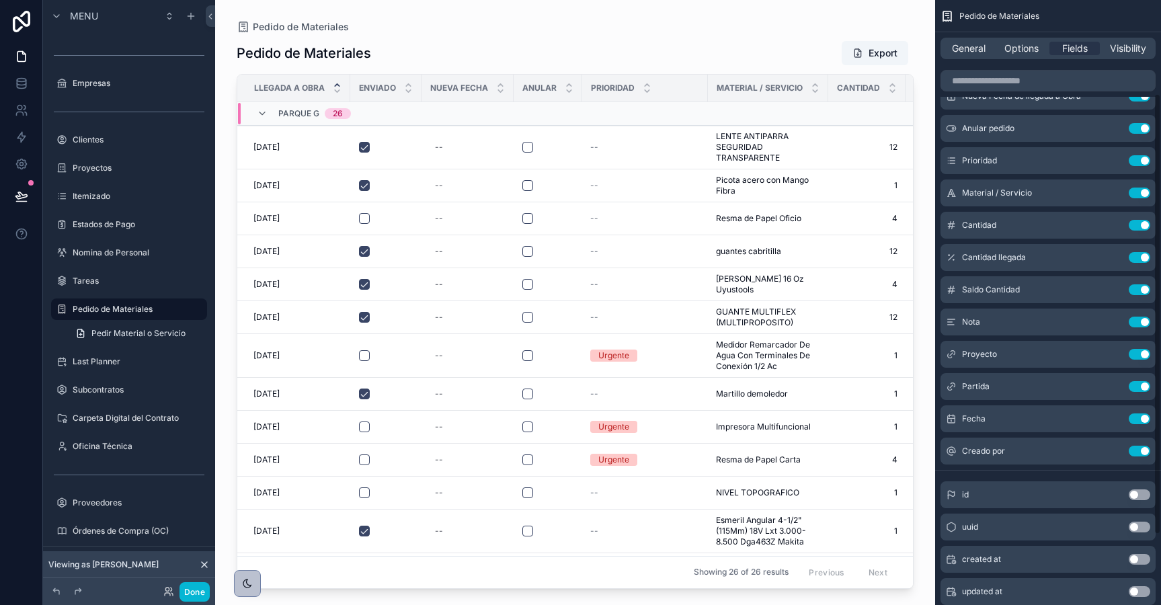
scroll to position [128, 0]
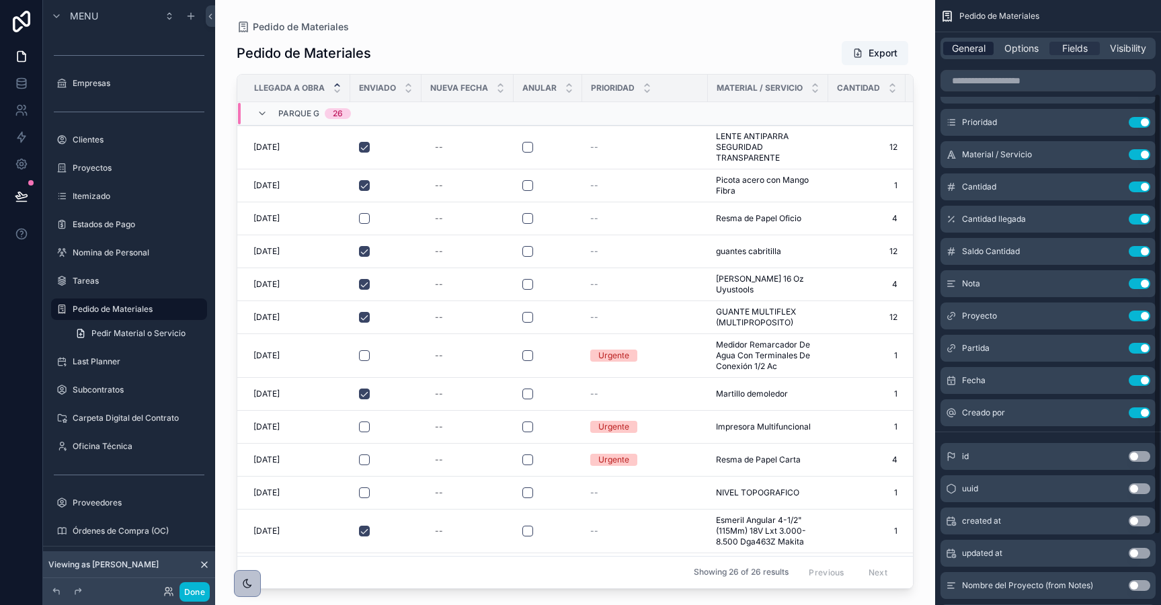
click at [972, 50] on span "General" at bounding box center [969, 48] width 34 height 13
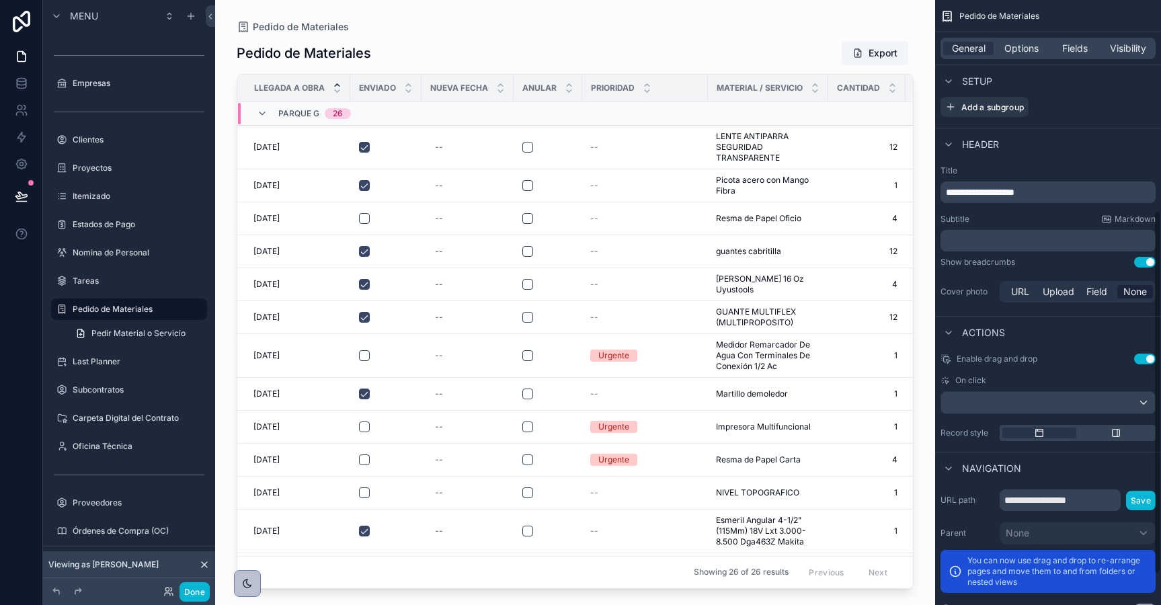
scroll to position [401, 0]
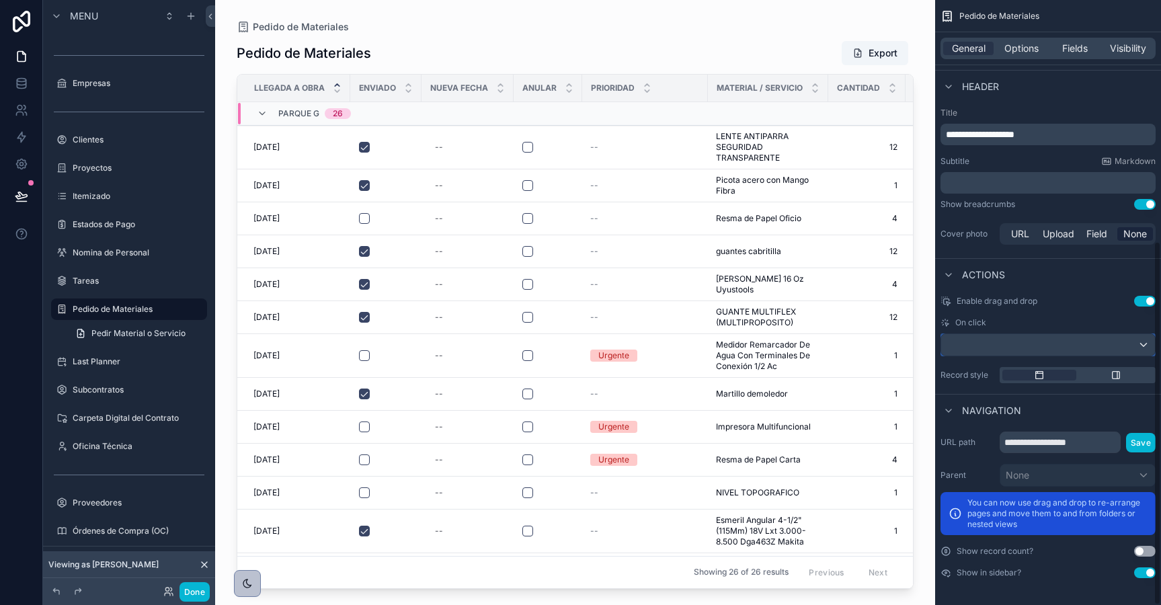
click at [1015, 337] on div "scrollable content" at bounding box center [1048, 345] width 214 height 22
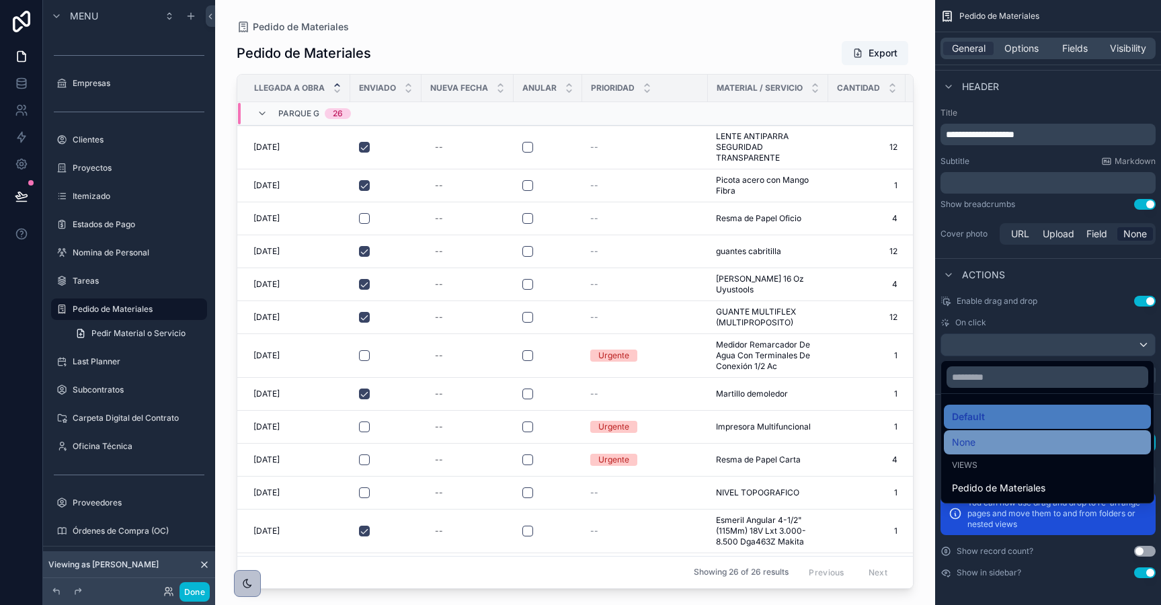
click at [994, 442] on div "None" at bounding box center [1047, 442] width 191 height 16
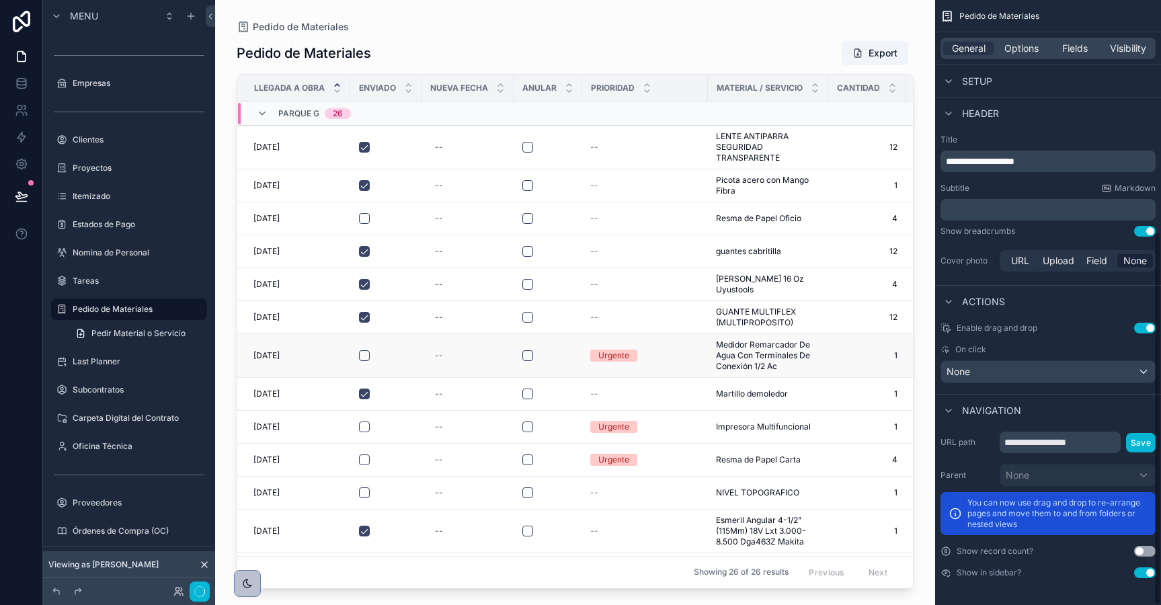
scroll to position [374, 0]
click at [294, 148] on div "18/8/2025 18/8/2025" at bounding box center [297, 147] width 89 height 11
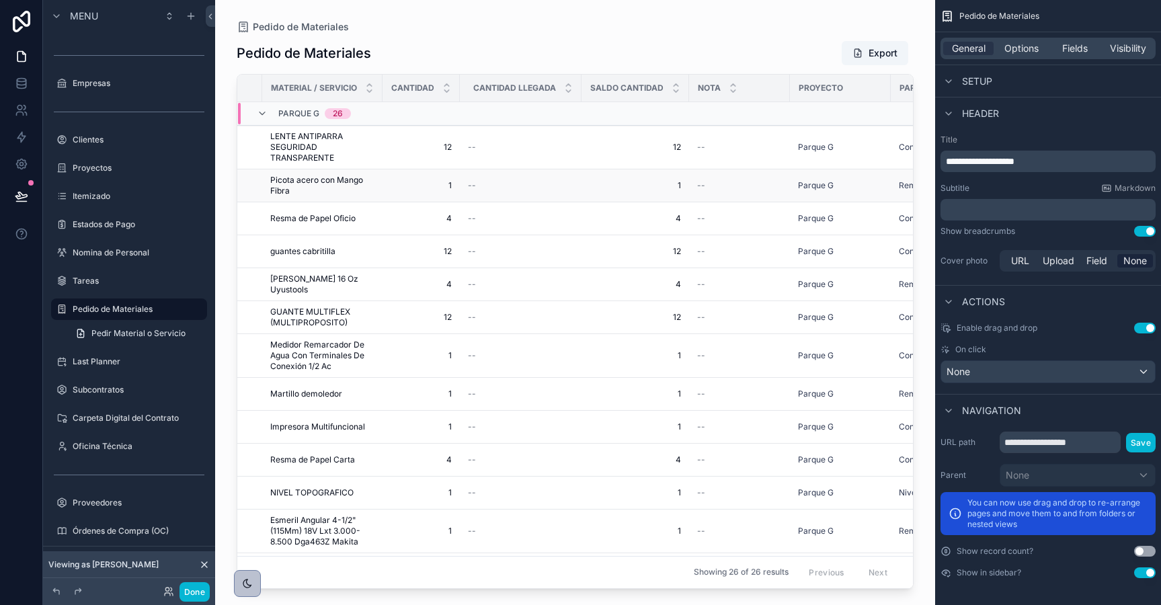
scroll to position [0, 737]
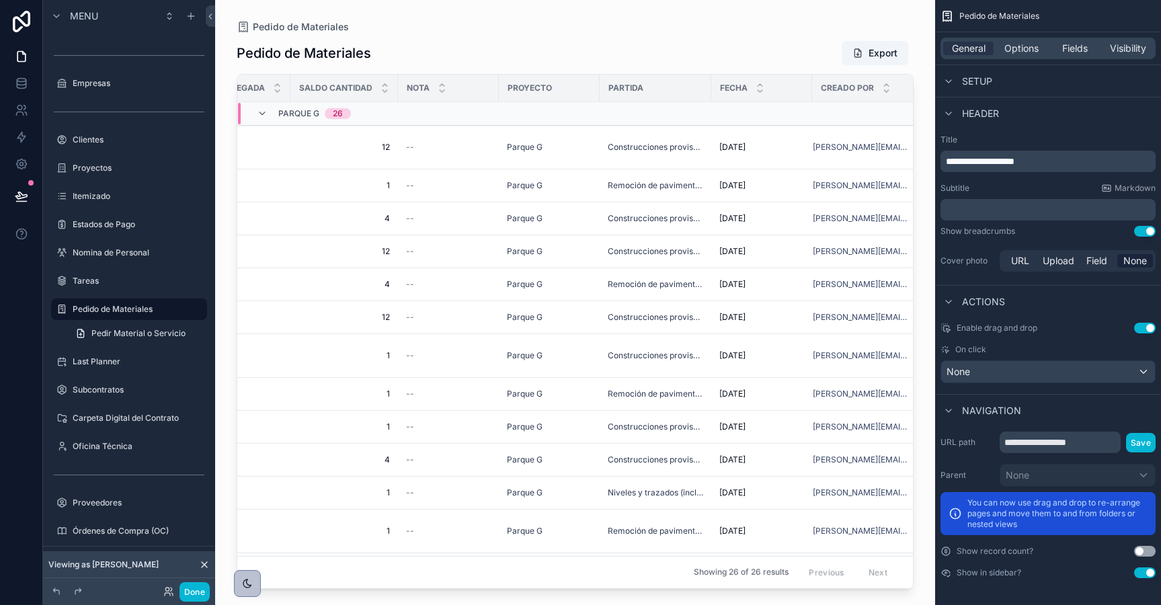
click at [872, 573] on div "Previous Next" at bounding box center [847, 572] width 97 height 21
click at [837, 571] on div "Previous Next" at bounding box center [847, 572] width 97 height 21
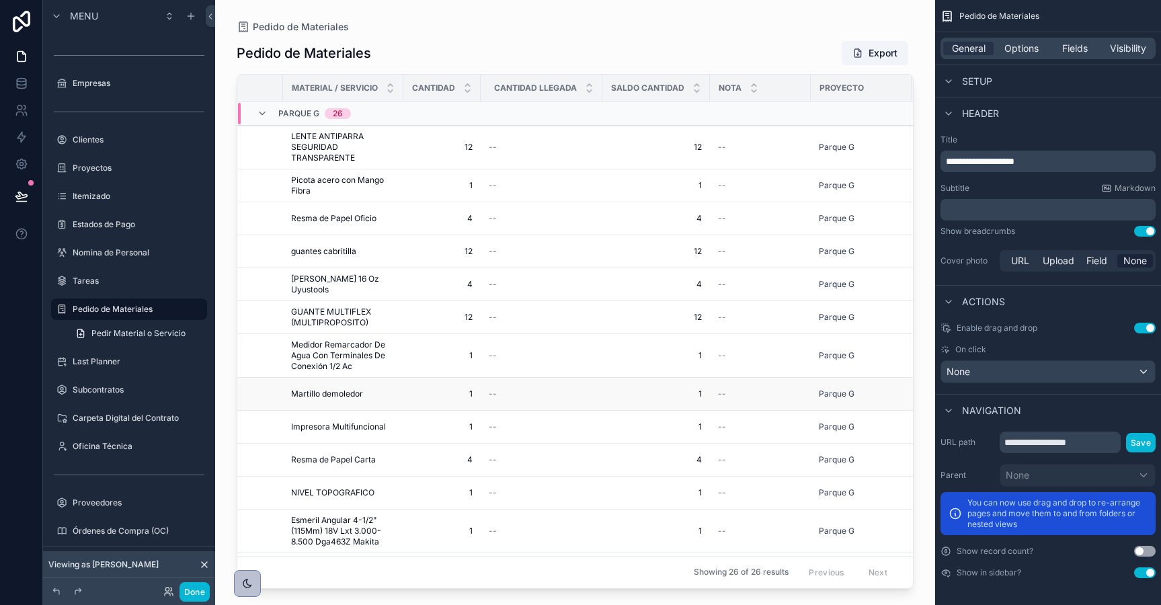
scroll to position [0, 417]
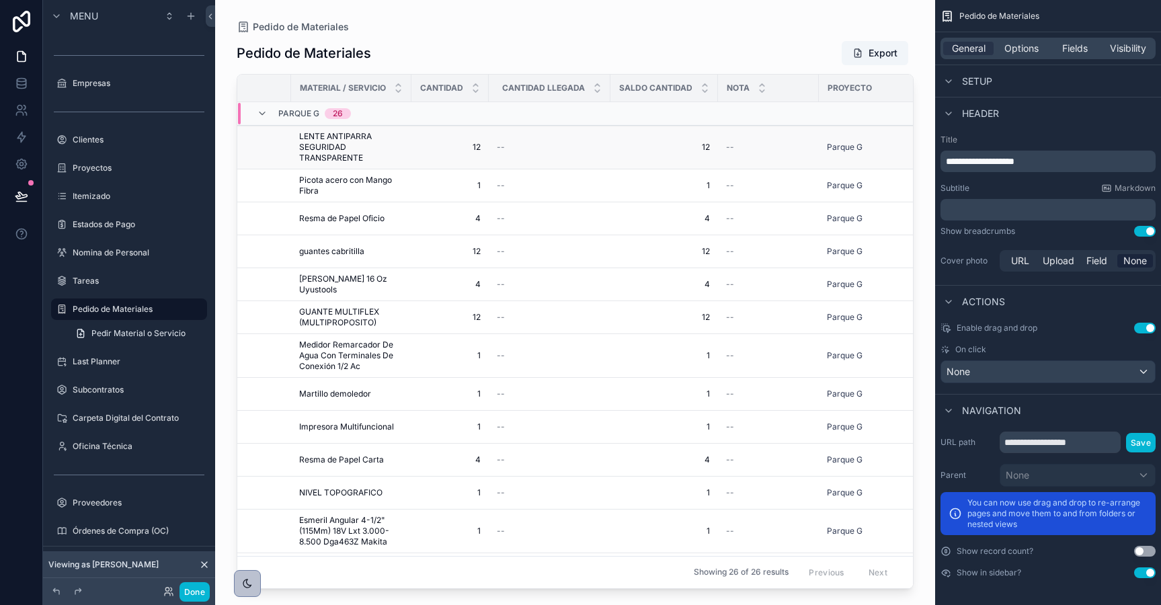
click at [499, 145] on span "--" at bounding box center [501, 147] width 8 height 11
click at [189, 586] on button "Done" at bounding box center [194, 591] width 30 height 19
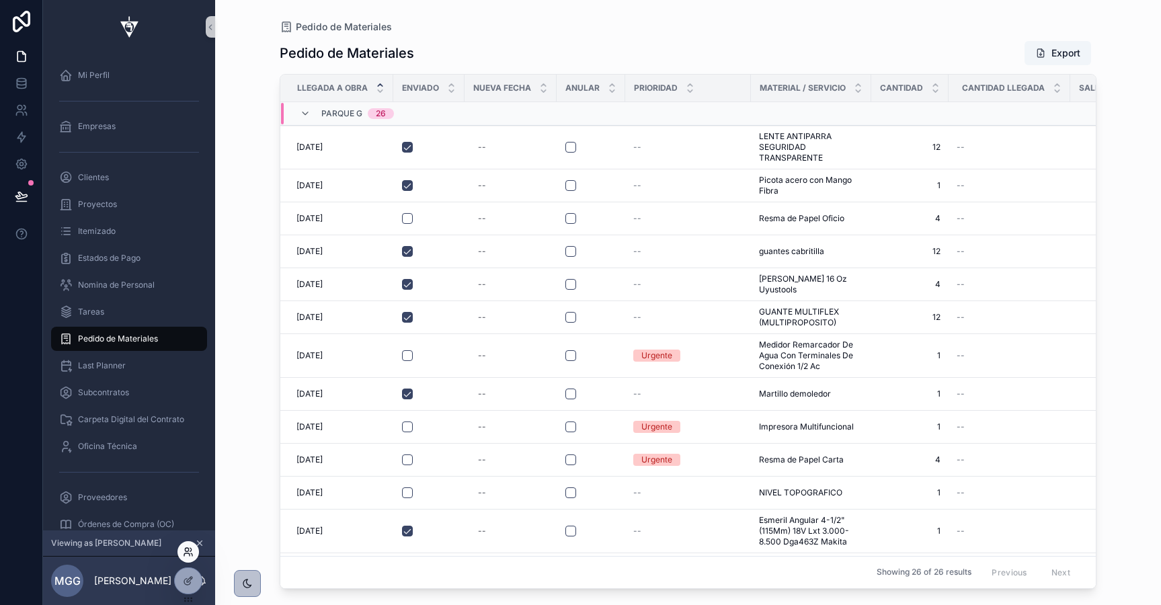
click at [187, 551] on icon at bounding box center [188, 551] width 11 height 11
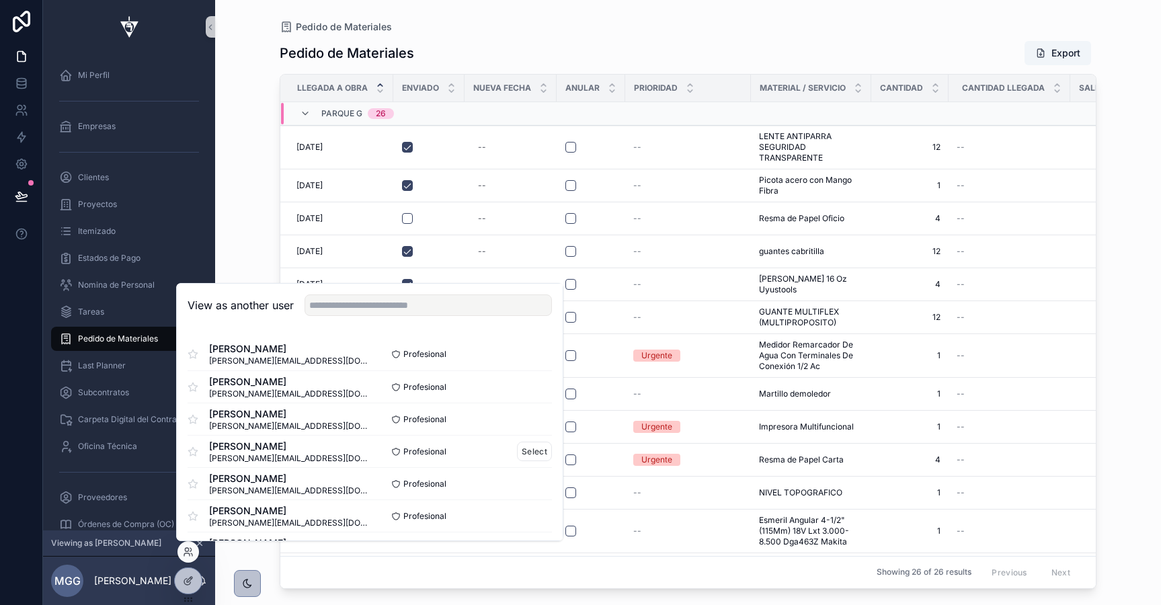
scroll to position [131, 0]
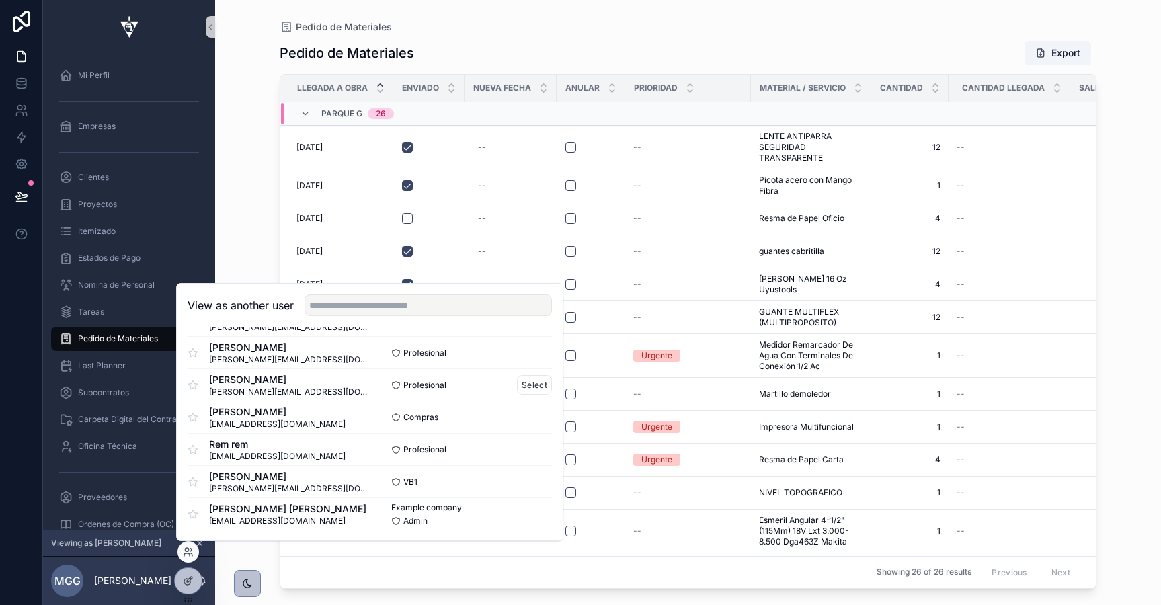
click at [243, 387] on span "[PERSON_NAME][EMAIL_ADDRESS][DOMAIN_NAME]" at bounding box center [289, 392] width 161 height 11
click at [524, 382] on button "Select" at bounding box center [534, 384] width 35 height 19
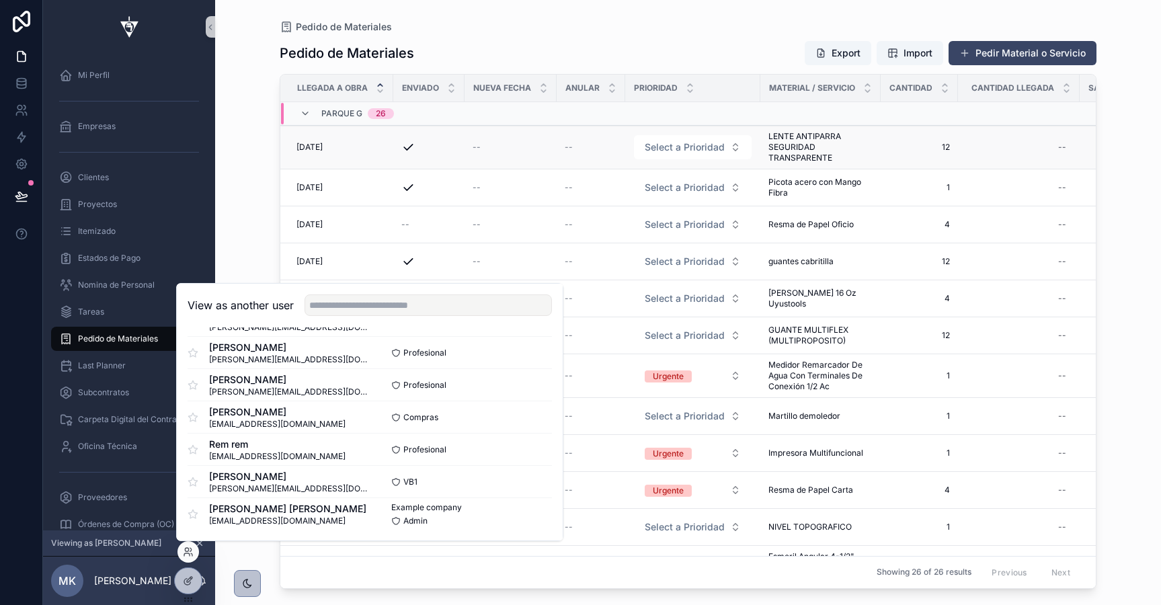
click at [469, 156] on td "--" at bounding box center [510, 148] width 92 height 44
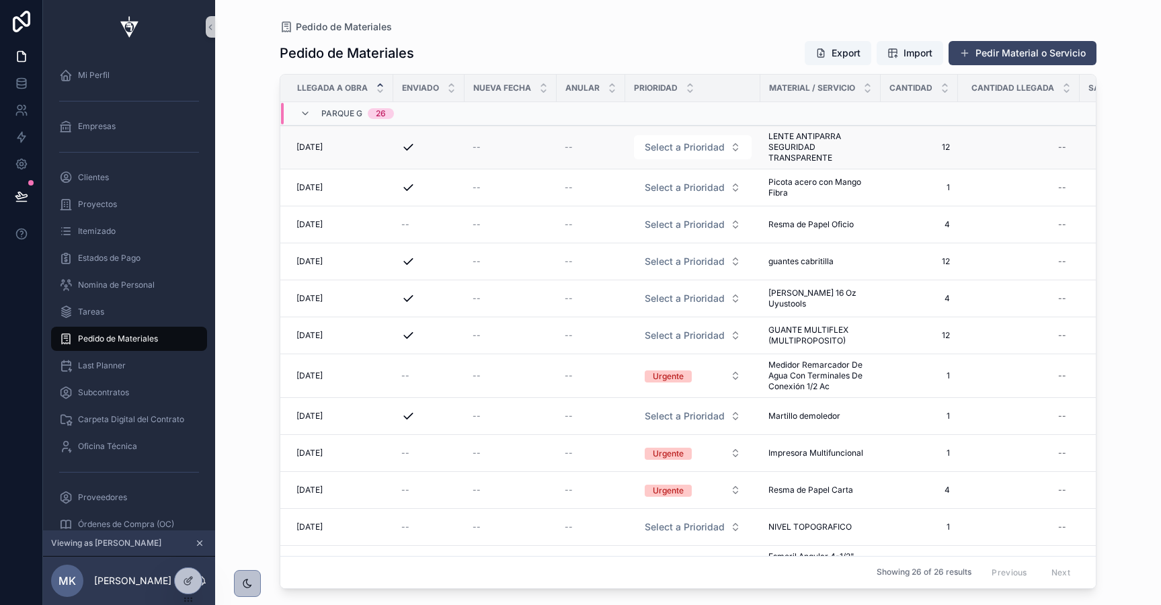
click at [589, 146] on div "--" at bounding box center [591, 147] width 52 height 11
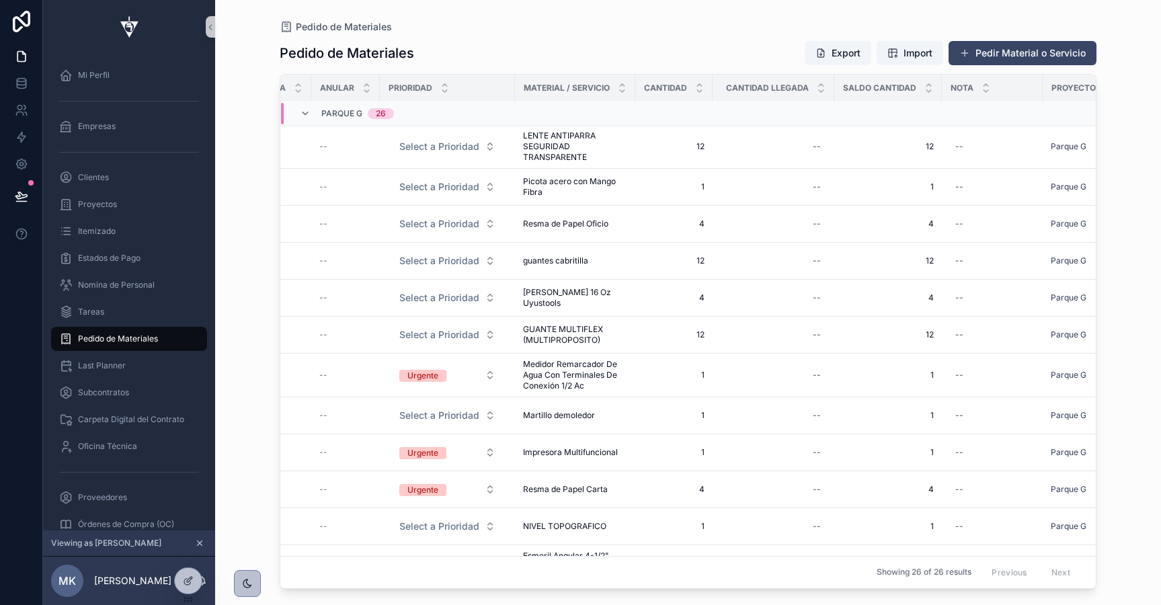
scroll to position [128, 0]
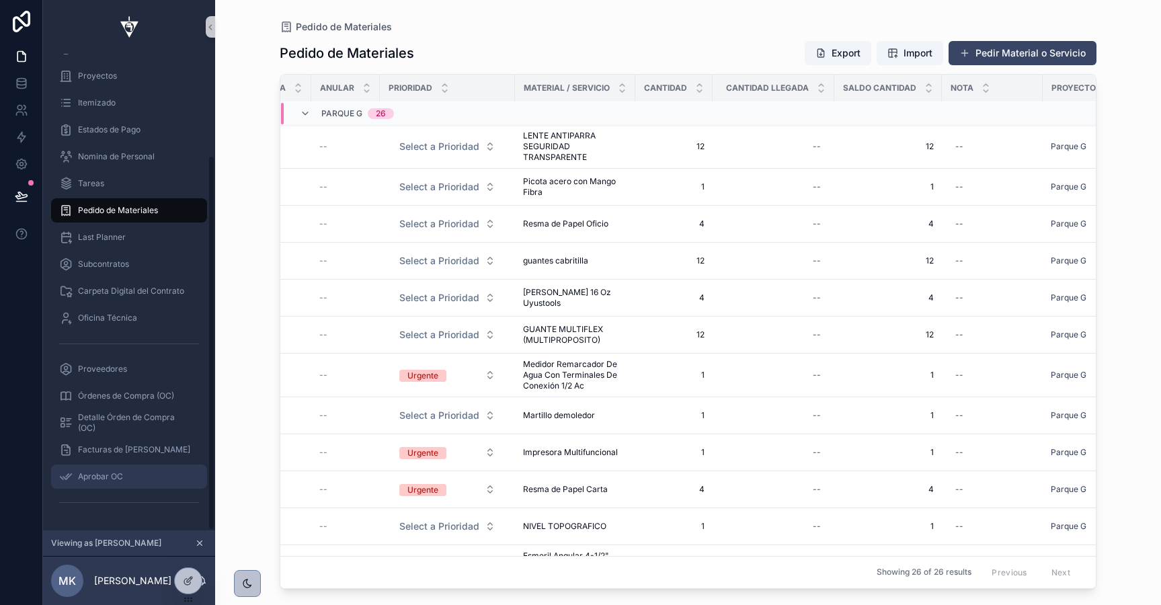
click at [109, 470] on div "Aprobar OC" at bounding box center [129, 477] width 140 height 22
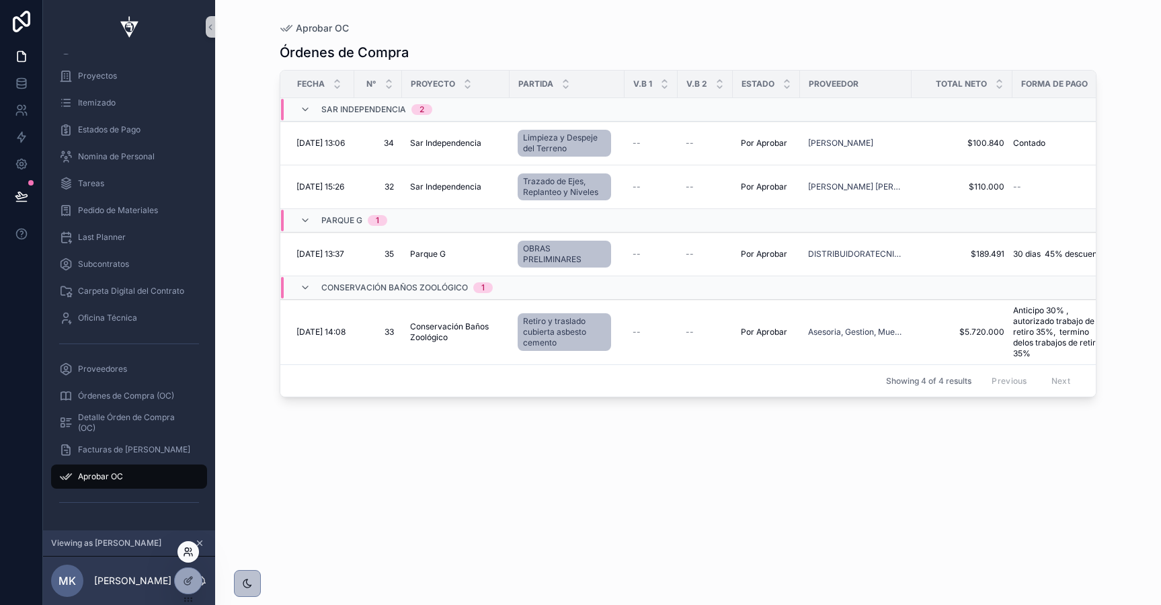
click at [189, 554] on icon at bounding box center [186, 554] width 5 height 3
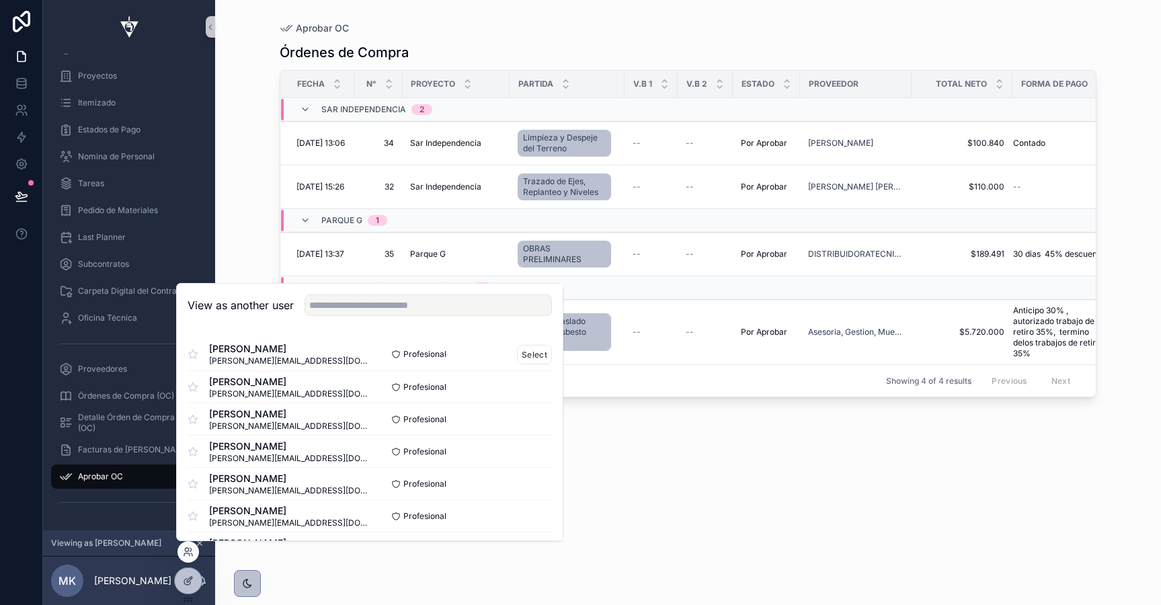
scroll to position [131, 0]
click at [251, 521] on span "[EMAIL_ADDRESS][DOMAIN_NAME]" at bounding box center [287, 521] width 157 height 11
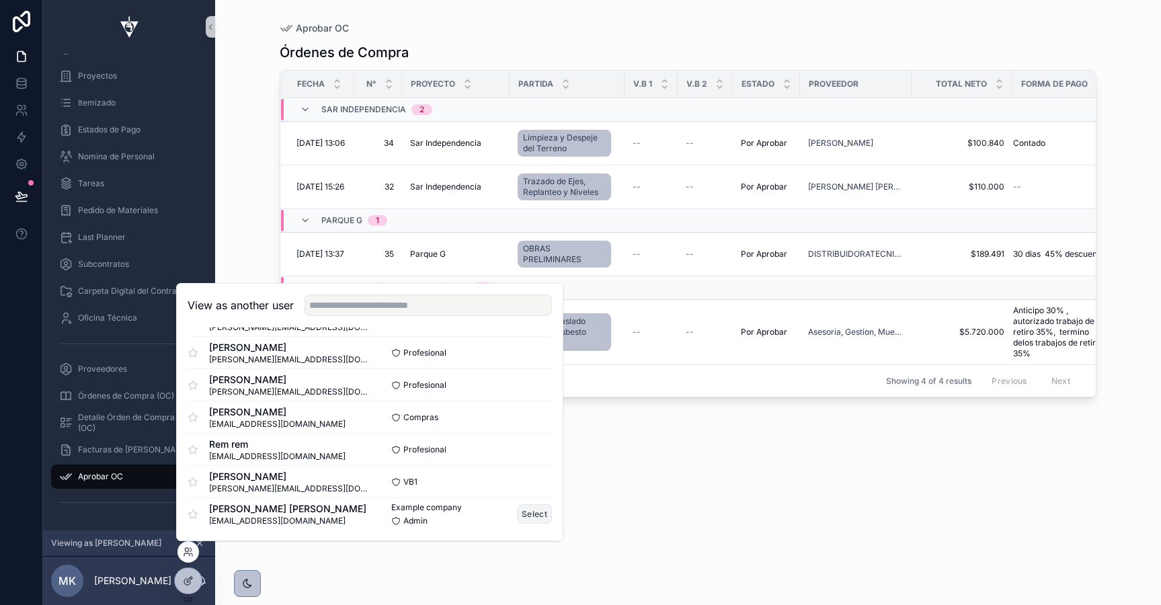
click at [538, 516] on button "Select" at bounding box center [534, 513] width 35 height 19
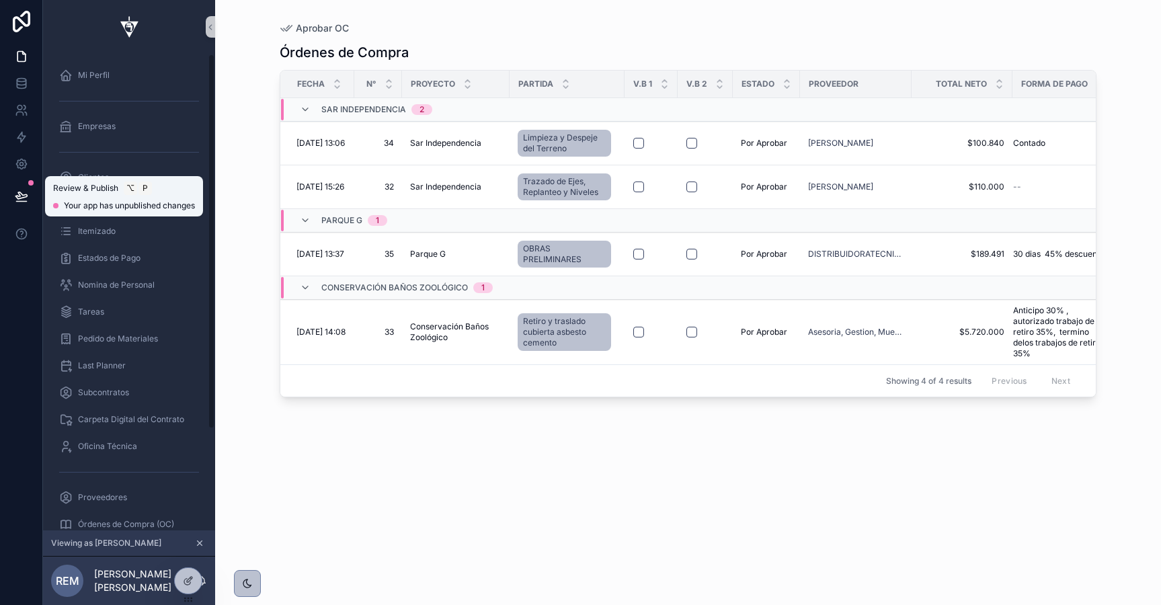
click at [22, 196] on icon at bounding box center [21, 196] width 13 height 13
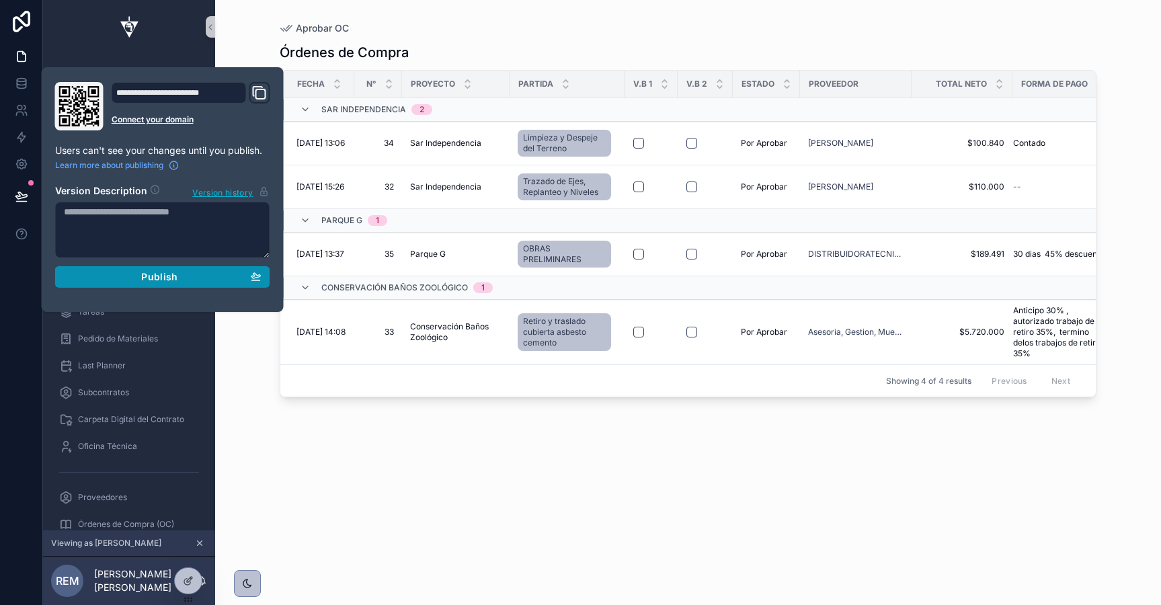
click at [113, 287] on button "Publish" at bounding box center [162, 277] width 215 height 22
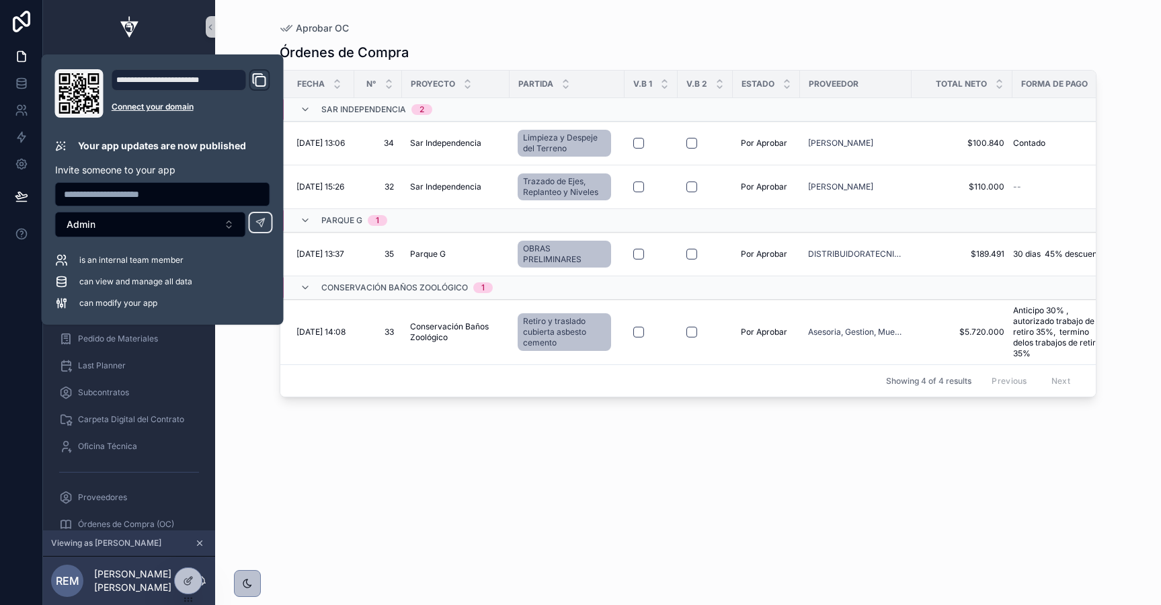
click at [285, 466] on div "Órdenes de Compra Fecha N° Proyecto Partida V.B 1 V.B 2 Estado Proveedor Total …" at bounding box center [688, 312] width 817 height 554
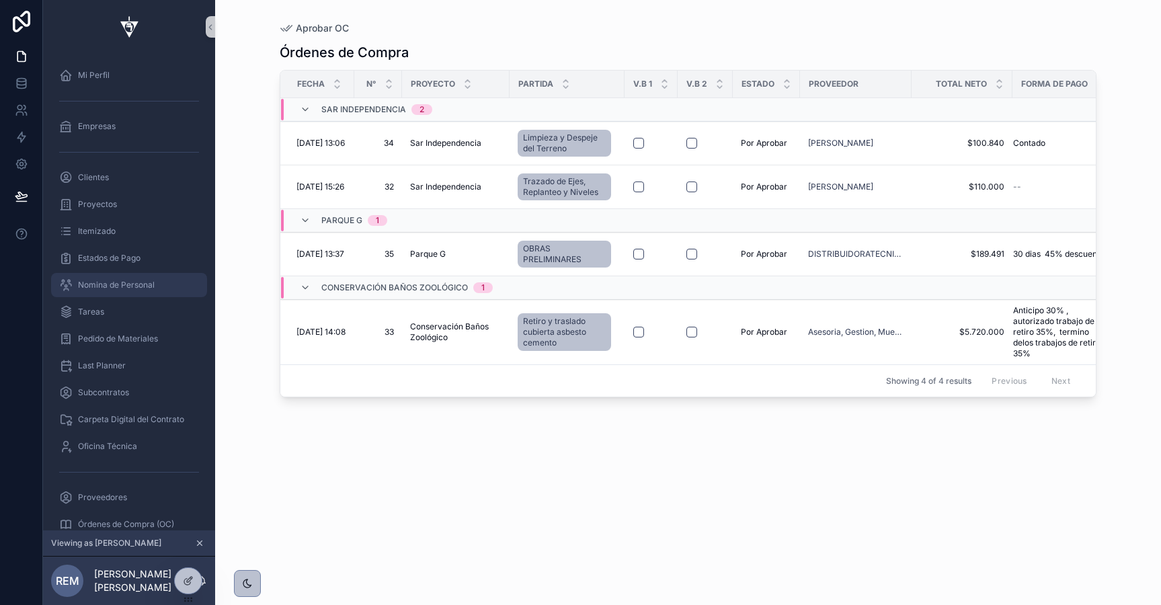
click at [91, 286] on span "Nomina de Personal" at bounding box center [116, 285] width 77 height 11
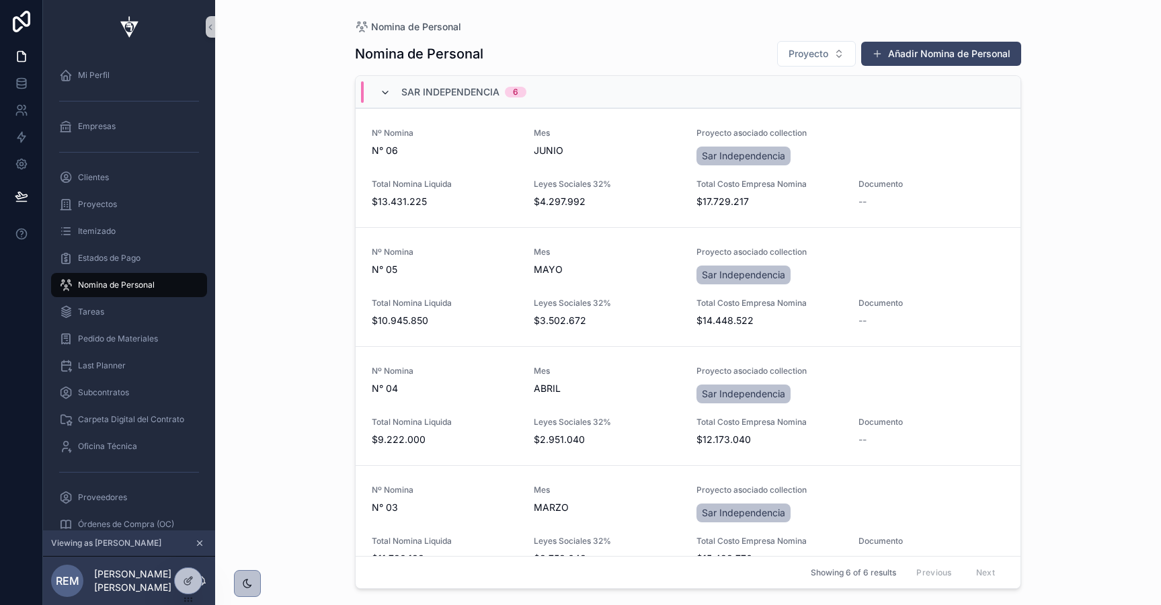
click at [380, 87] on icon "scrollable content" at bounding box center [385, 92] width 11 height 11
